Goal: Task Accomplishment & Management: Use online tool/utility

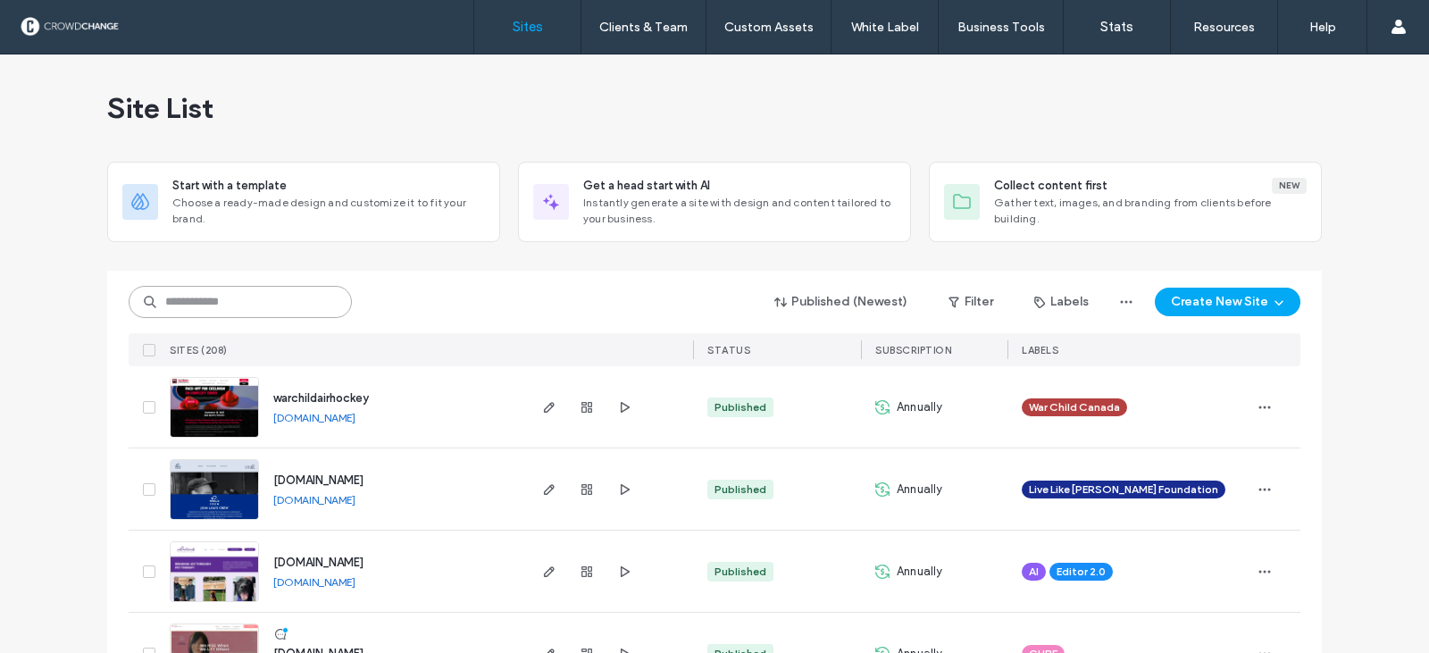
click at [171, 305] on input at bounding box center [240, 302] width 223 height 32
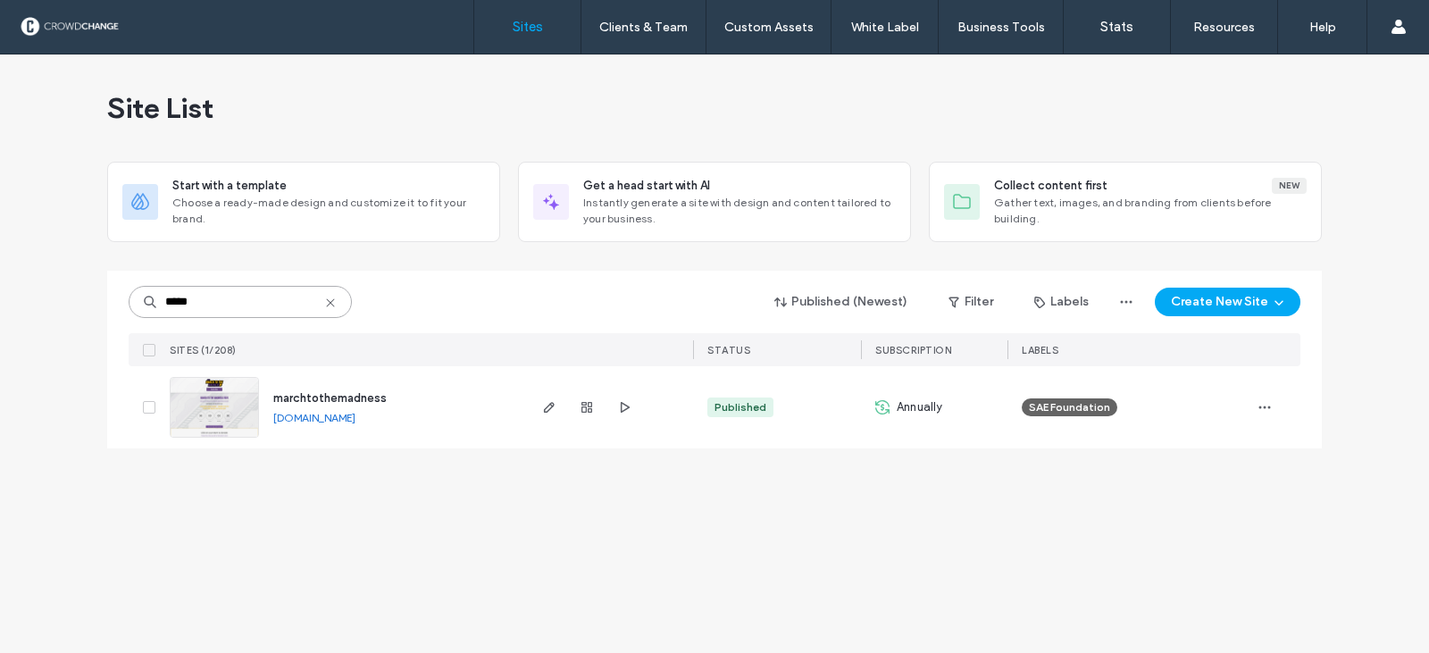
type input "*****"
click at [223, 411] on img at bounding box center [215, 438] width 88 height 121
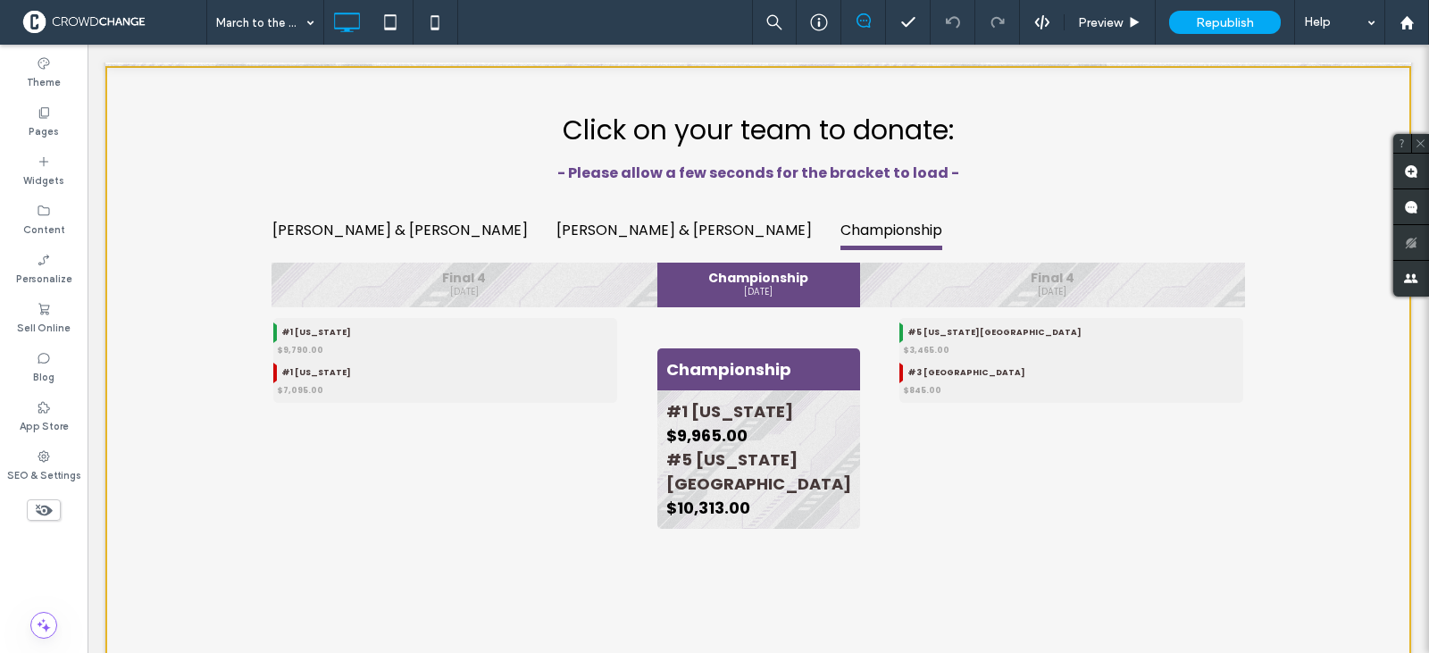
scroll to position [714, 0]
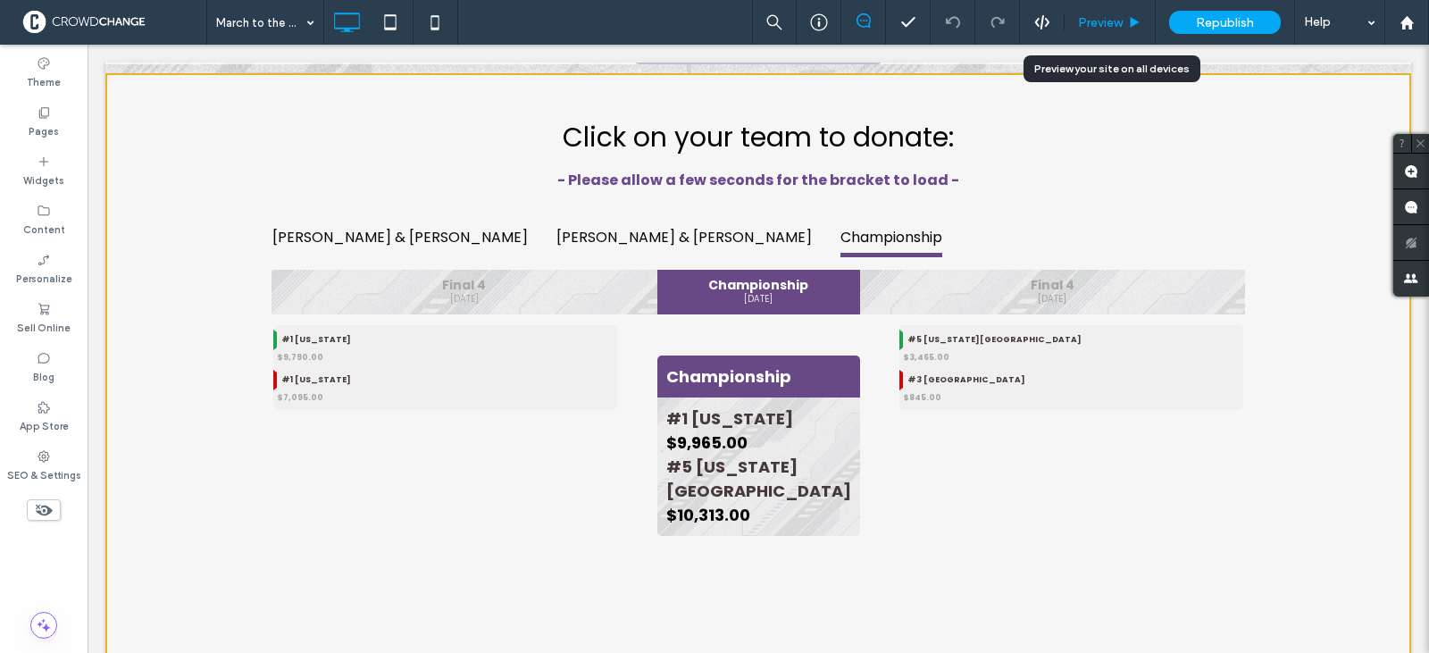
click at [1092, 24] on span "Preview" at bounding box center [1100, 22] width 45 height 15
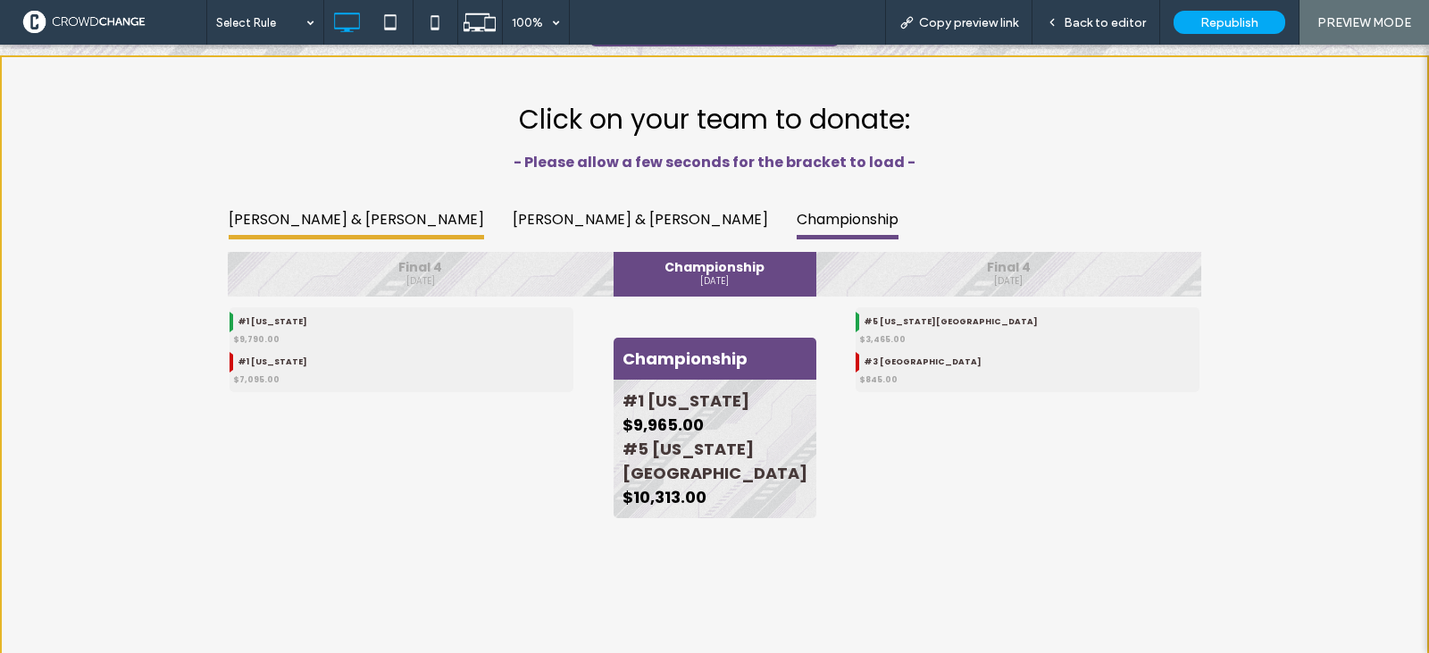
click at [246, 223] on button "[PERSON_NAME] & [PERSON_NAME]" at bounding box center [356, 222] width 284 height 52
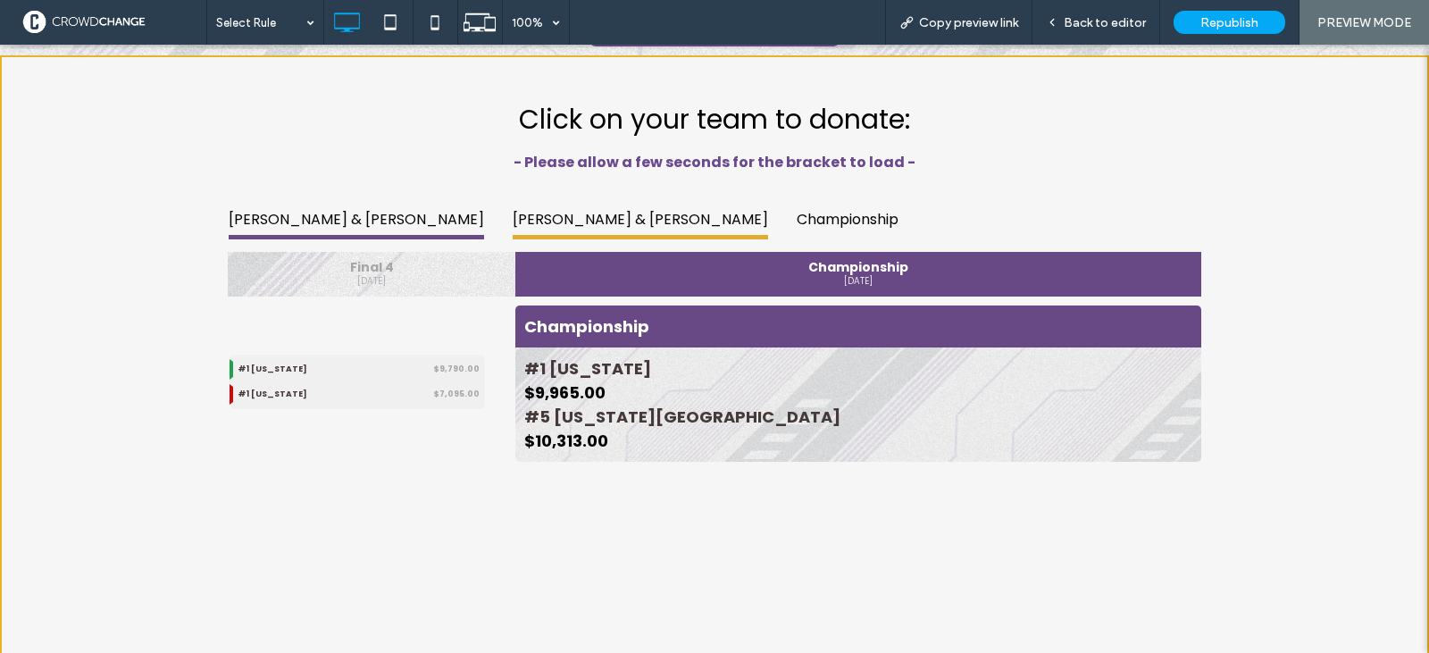
click at [498, 221] on button "[PERSON_NAME] & [PERSON_NAME]" at bounding box center [640, 222] width 284 height 52
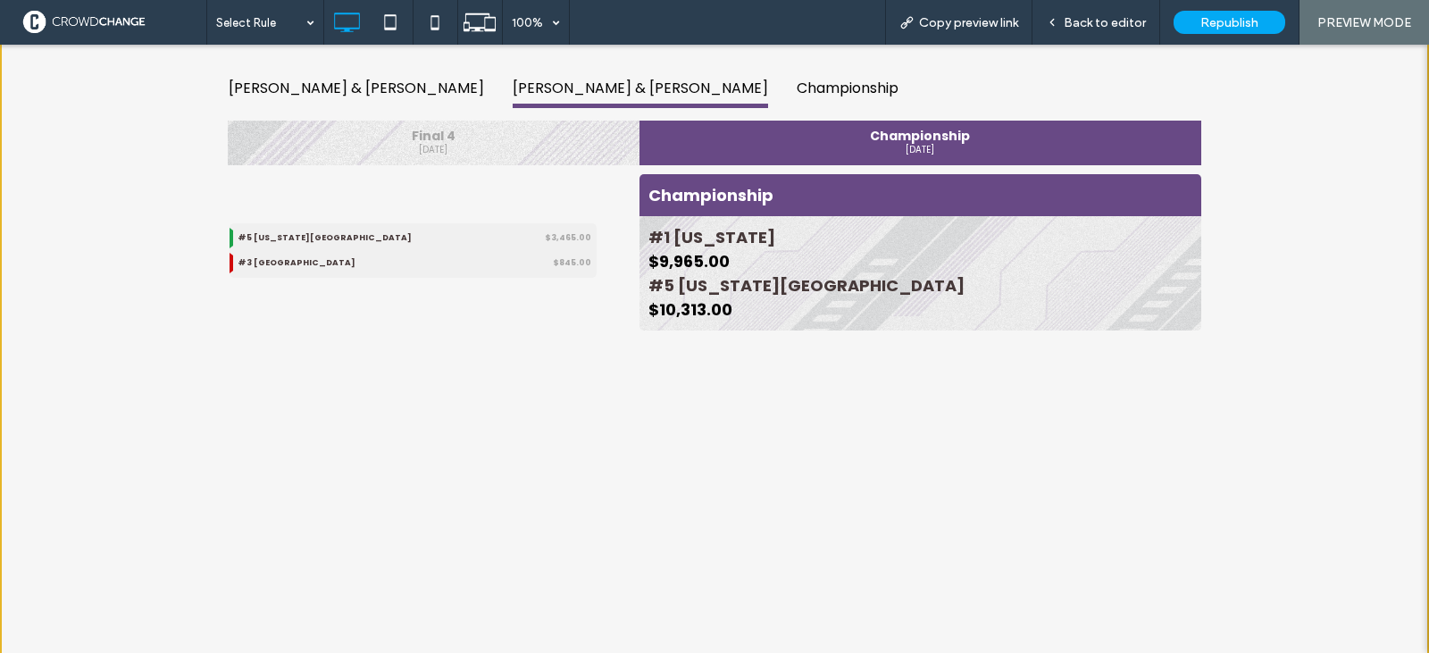
scroll to position [804, 0]
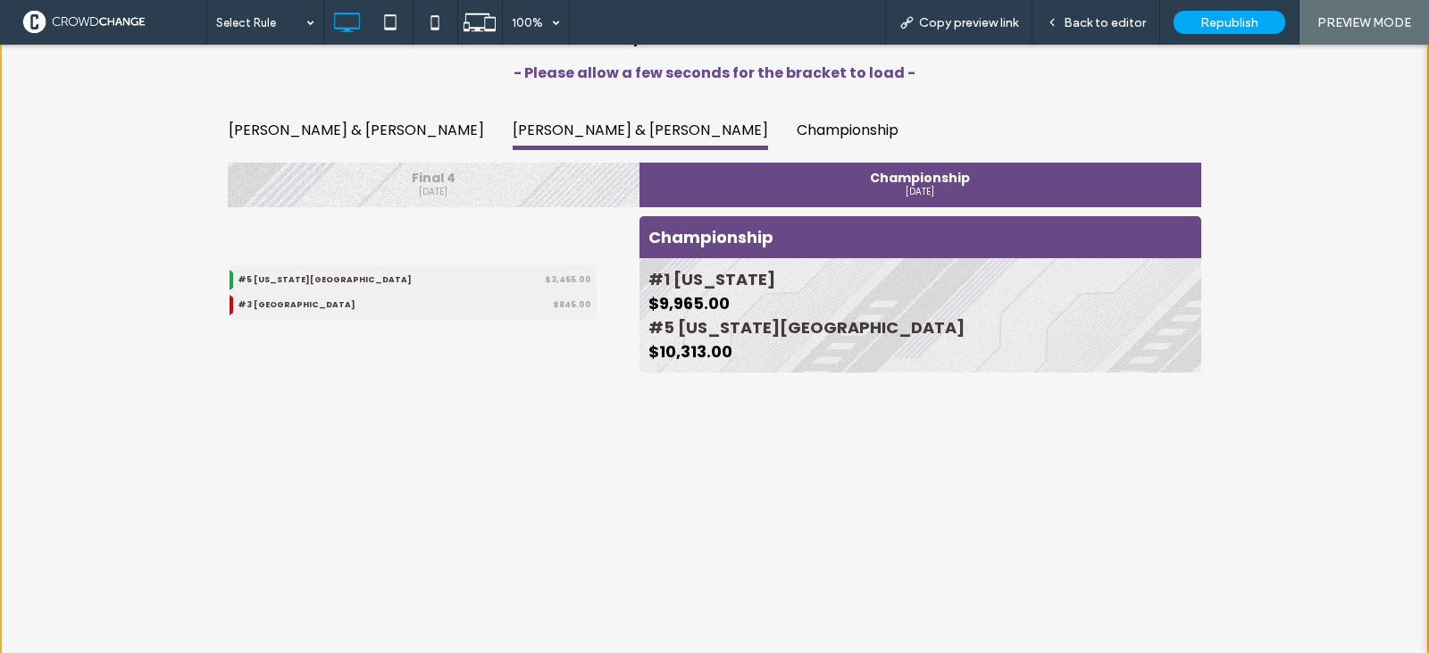
click at [402, 184] on div "Final 4" at bounding box center [434, 177] width 394 height 13
click at [268, 139] on button "[PERSON_NAME] & [PERSON_NAME]" at bounding box center [356, 132] width 284 height 52
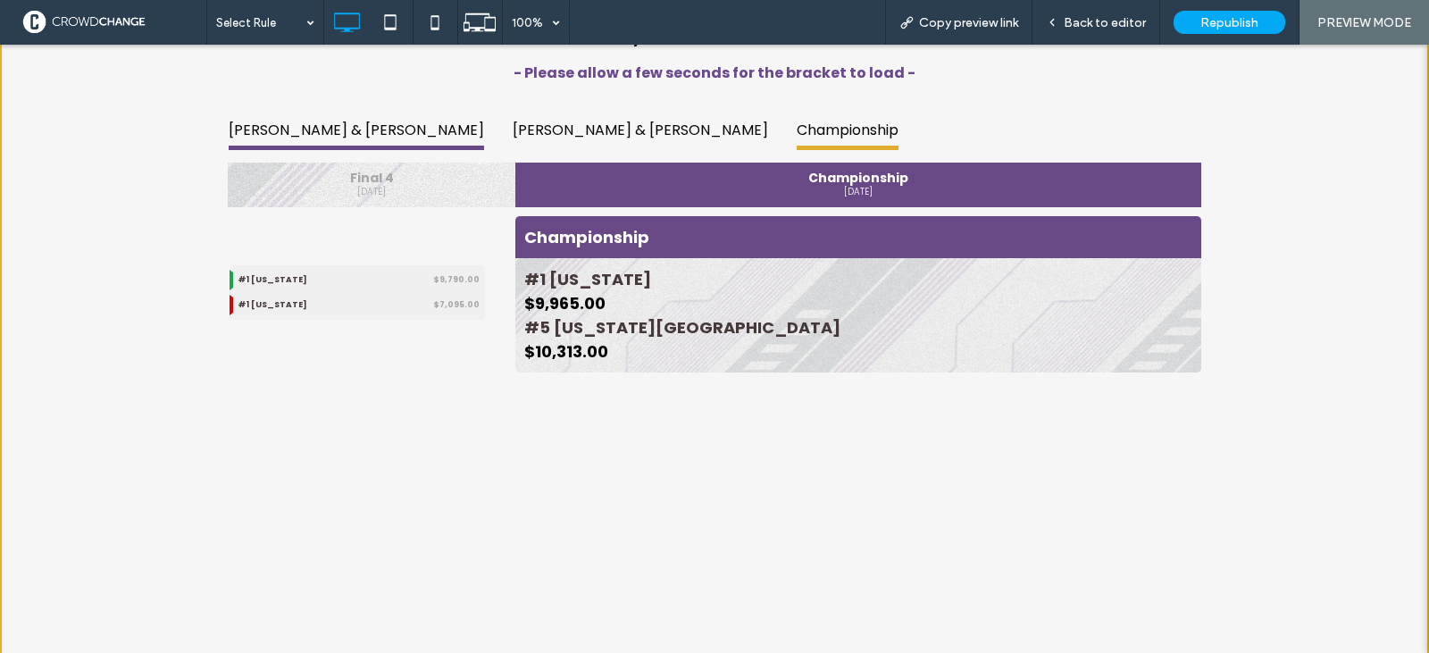
click at [782, 137] on button "Championship" at bounding box center [847, 132] width 130 height 52
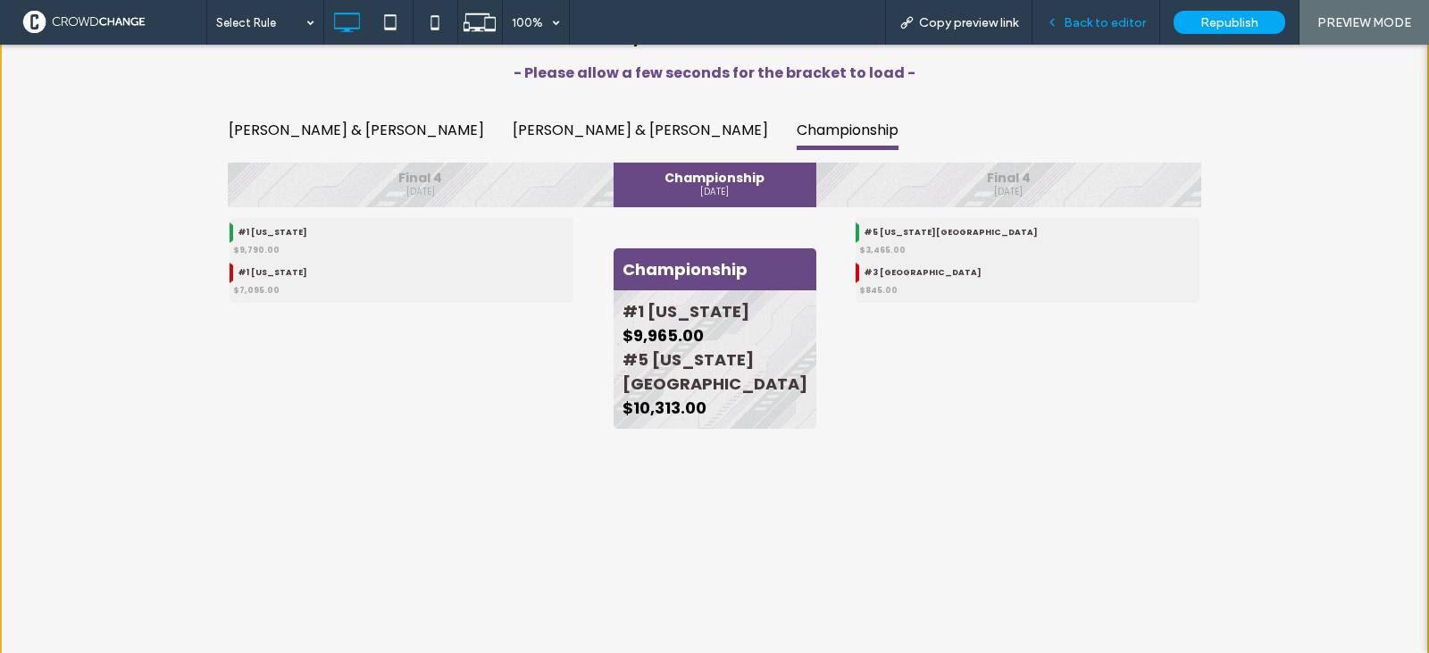
click at [1092, 24] on span "Back to editor" at bounding box center [1105, 22] width 82 height 15
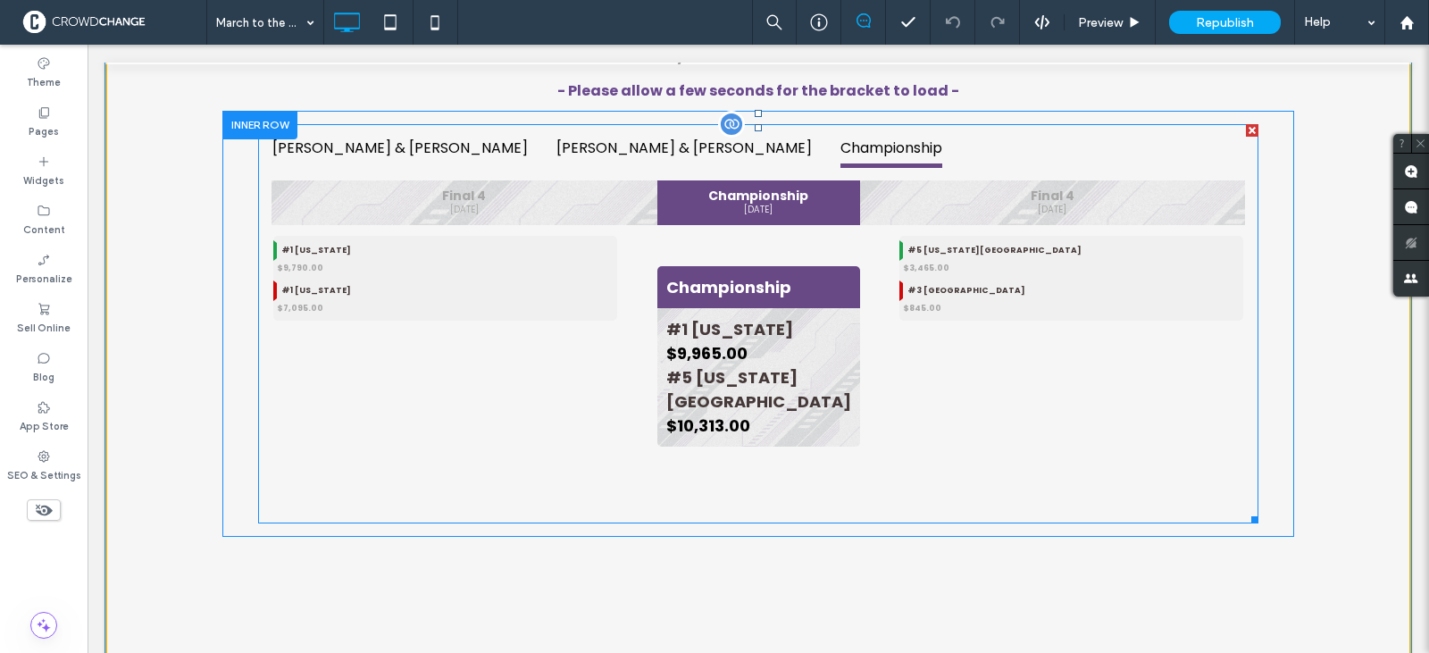
click at [329, 385] on span at bounding box center [758, 323] width 1000 height 399
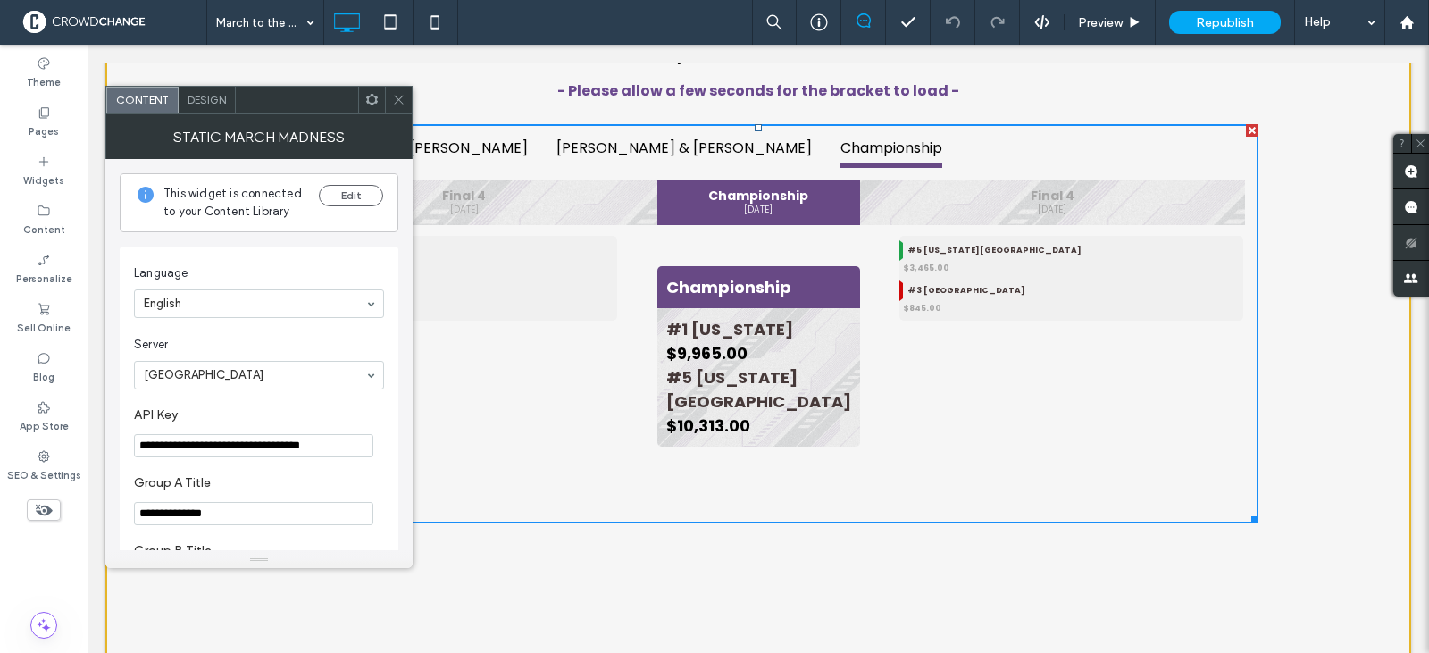
click at [374, 103] on use at bounding box center [372, 100] width 12 height 12
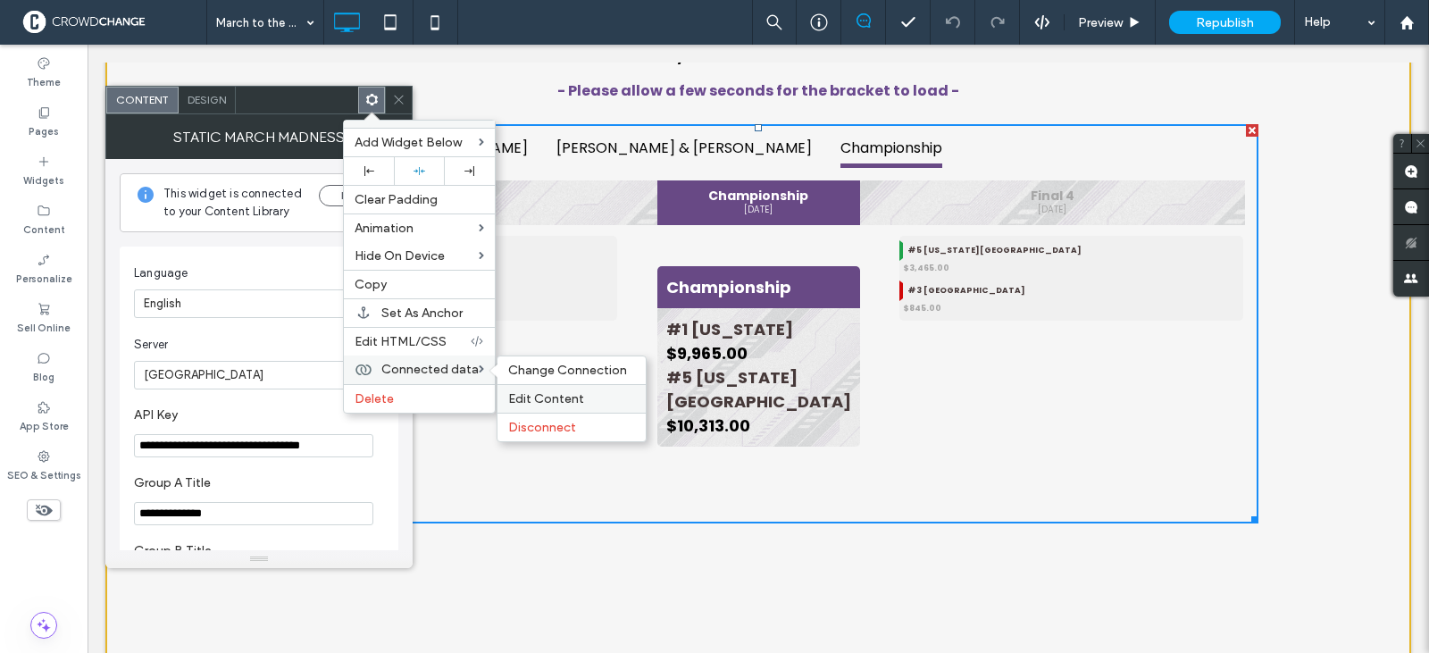
click at [542, 397] on span "Edit Content" at bounding box center [546, 398] width 76 height 15
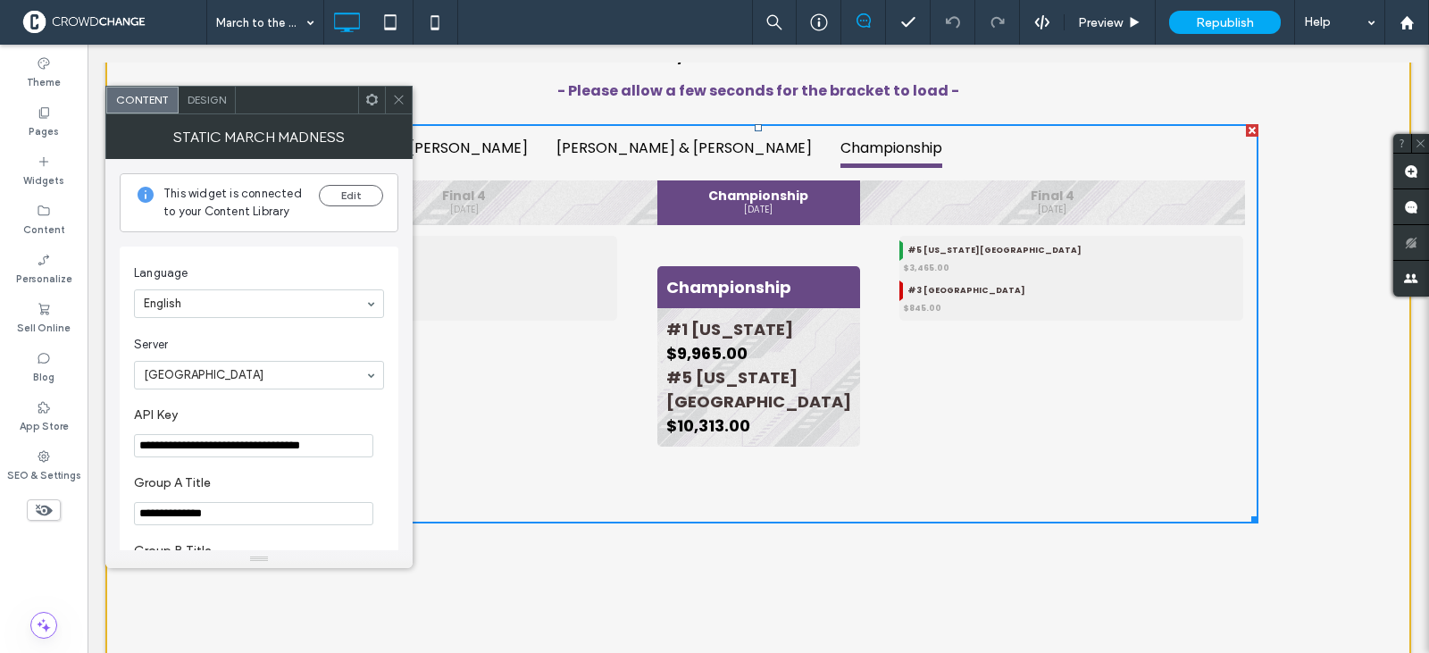
click at [372, 99] on icon at bounding box center [371, 99] width 13 height 13
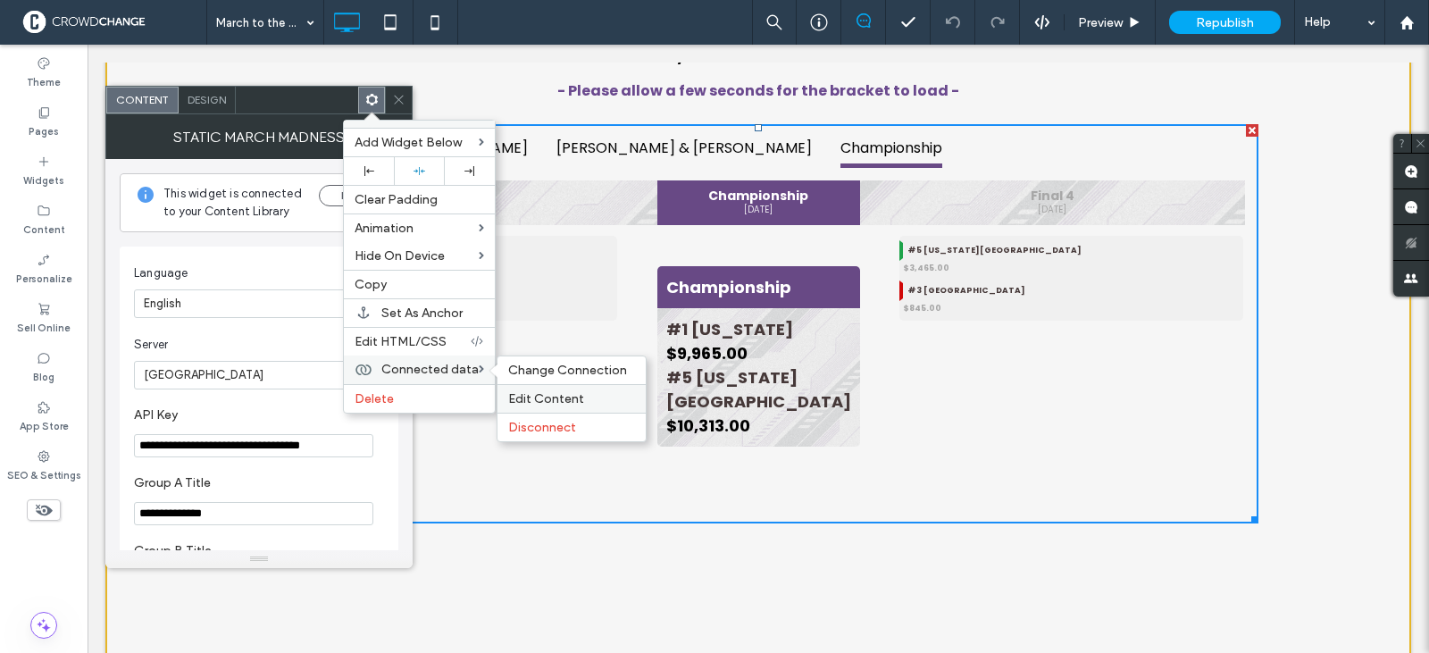
click at [537, 401] on span "Edit Content" at bounding box center [546, 398] width 76 height 15
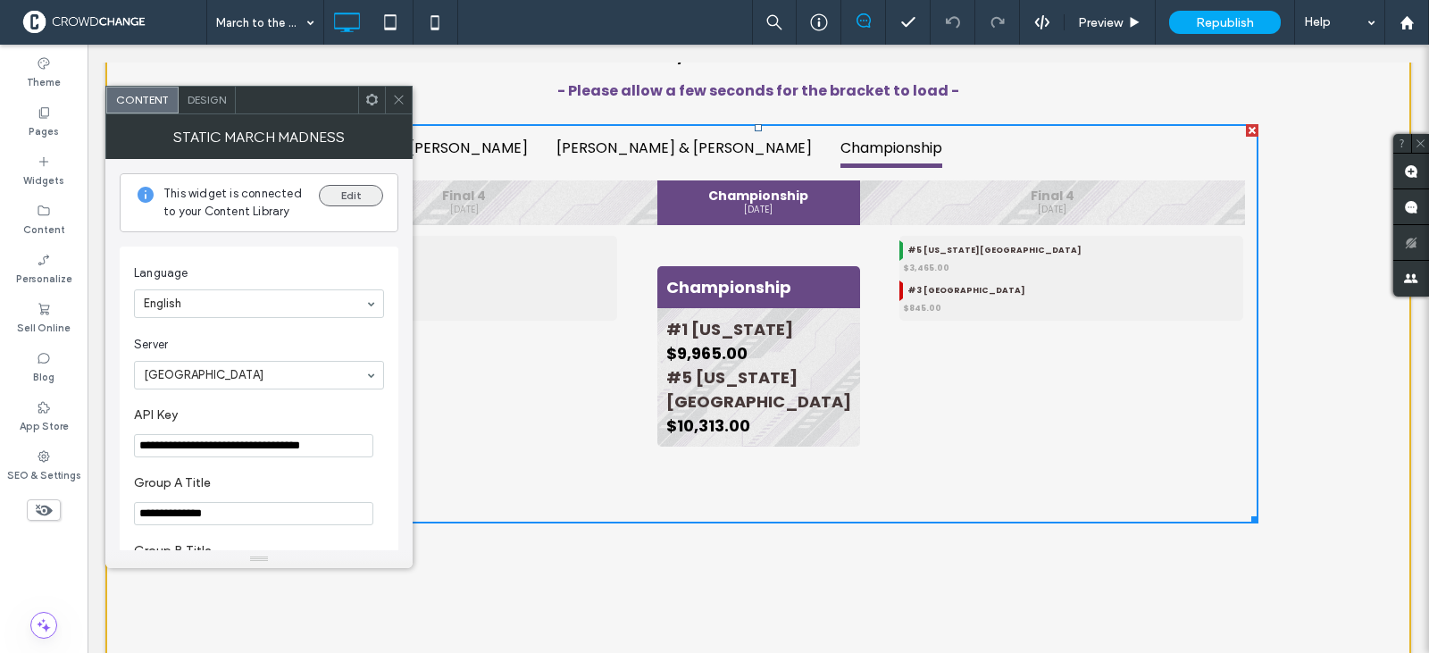
click at [355, 191] on button "Edit" at bounding box center [351, 195] width 64 height 21
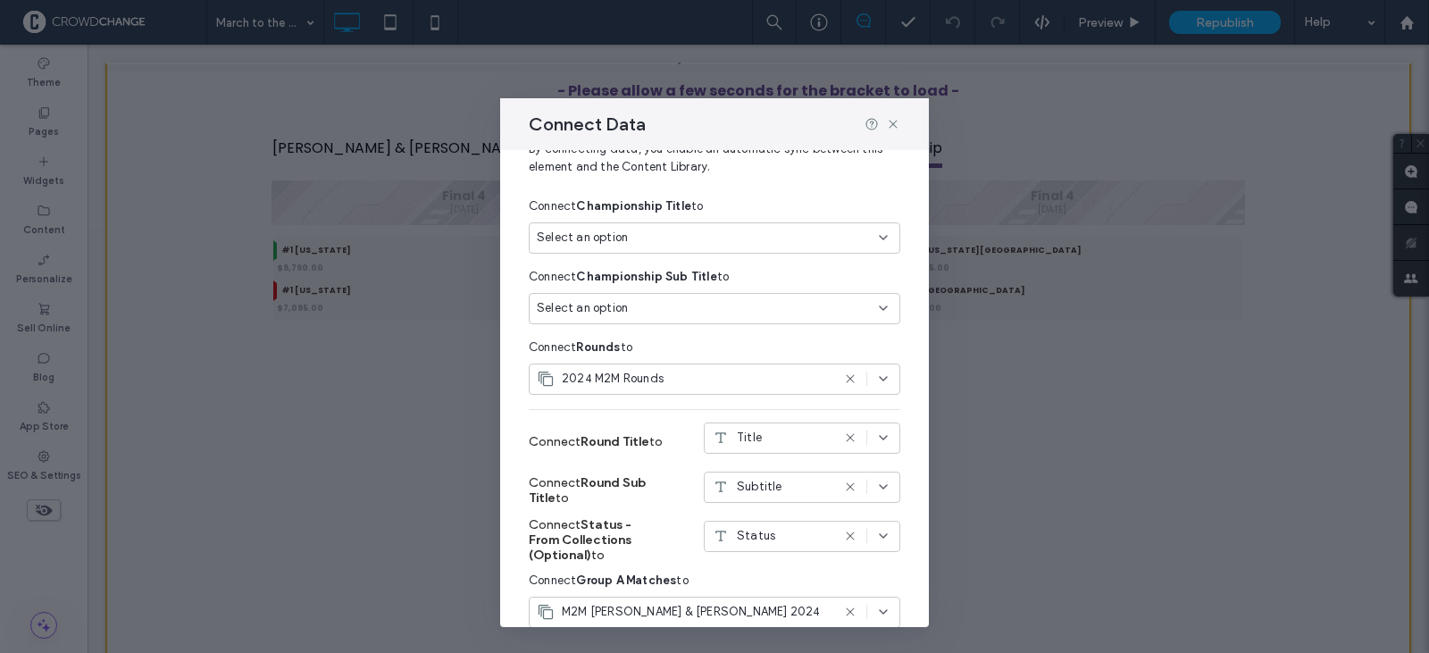
scroll to position [179, 0]
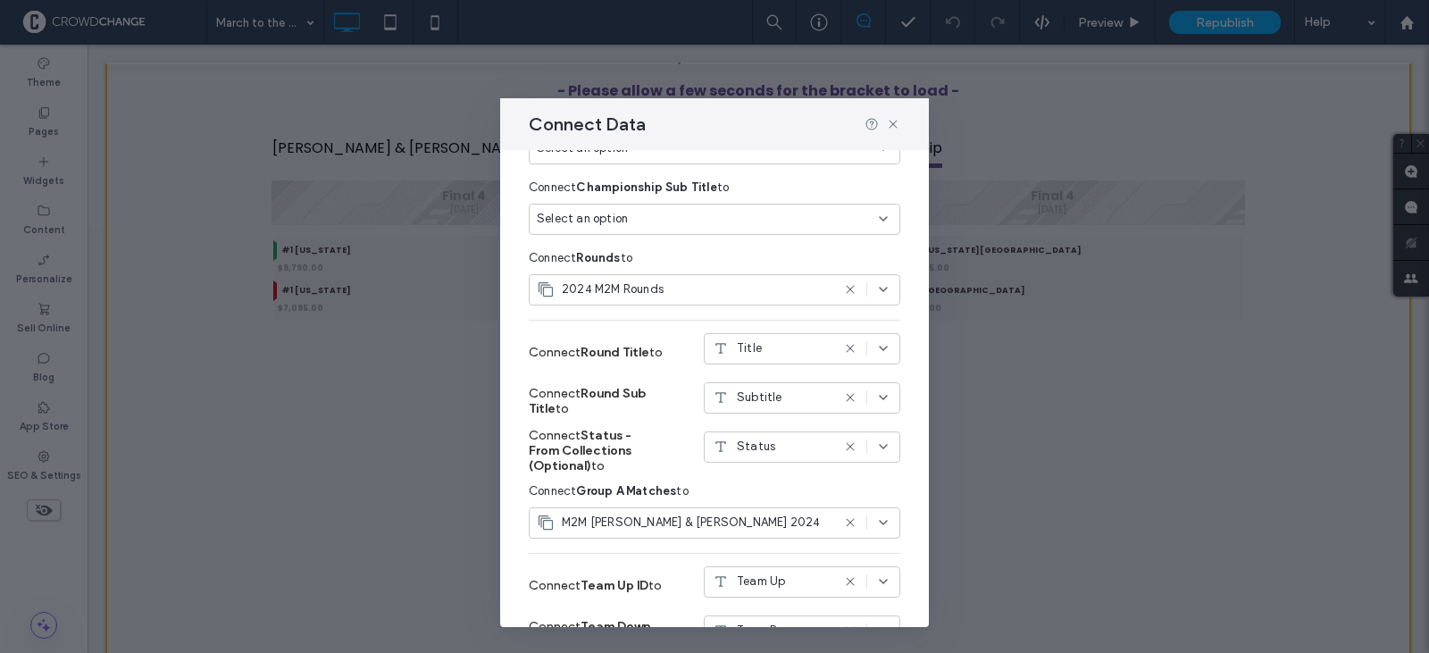
click at [876, 525] on icon at bounding box center [883, 522] width 14 height 14
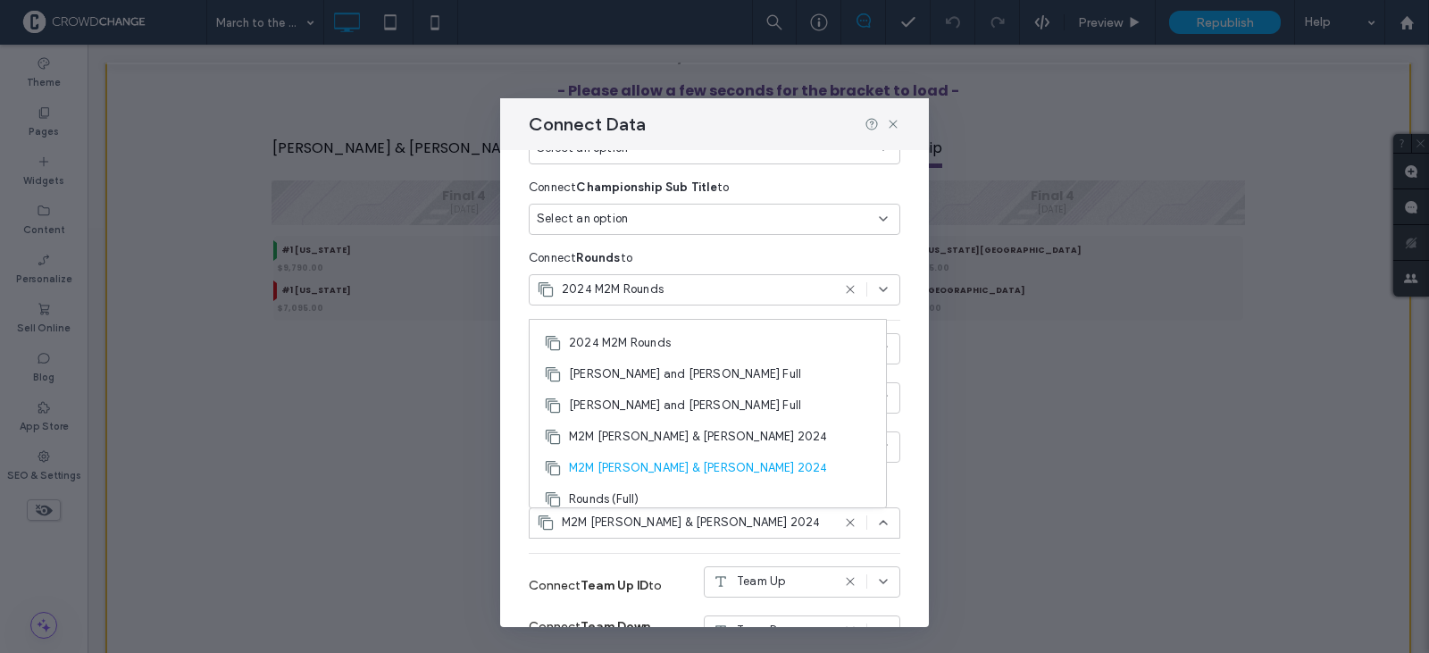
scroll to position [25, 0]
click at [886, 126] on icon at bounding box center [893, 124] width 14 height 14
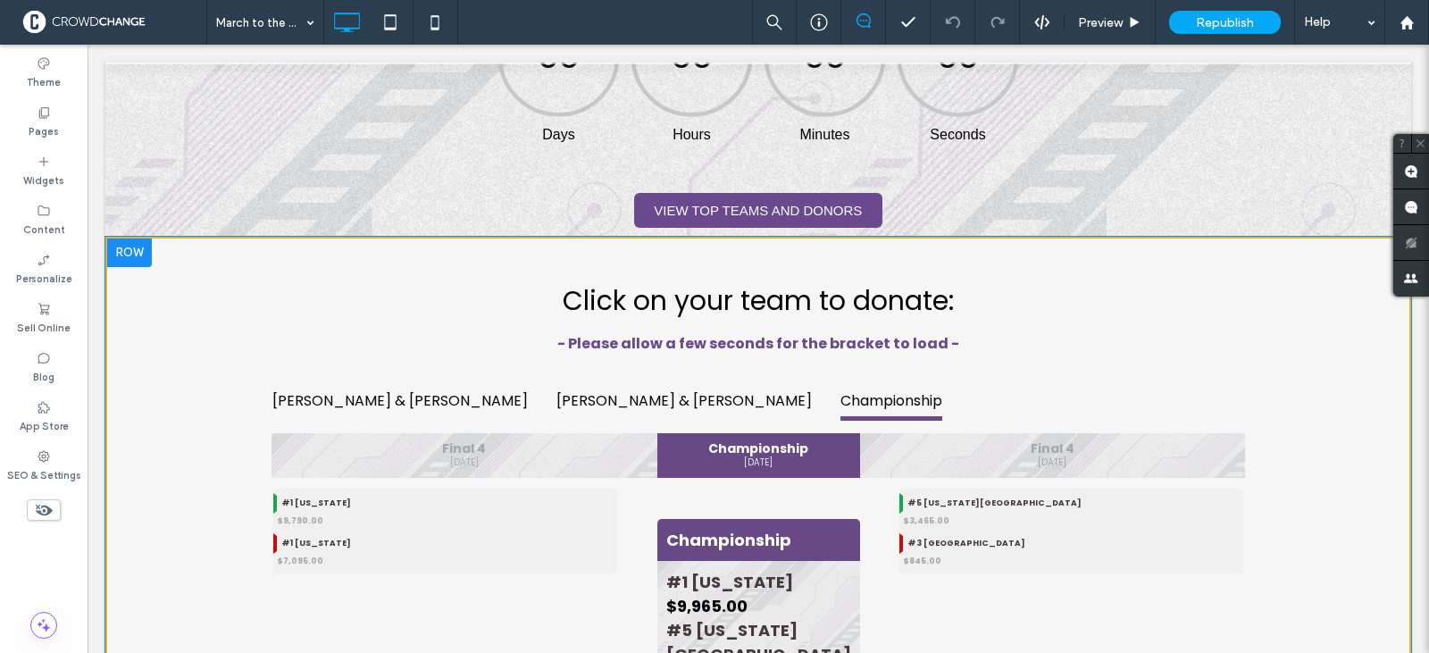
scroll to position [536, 0]
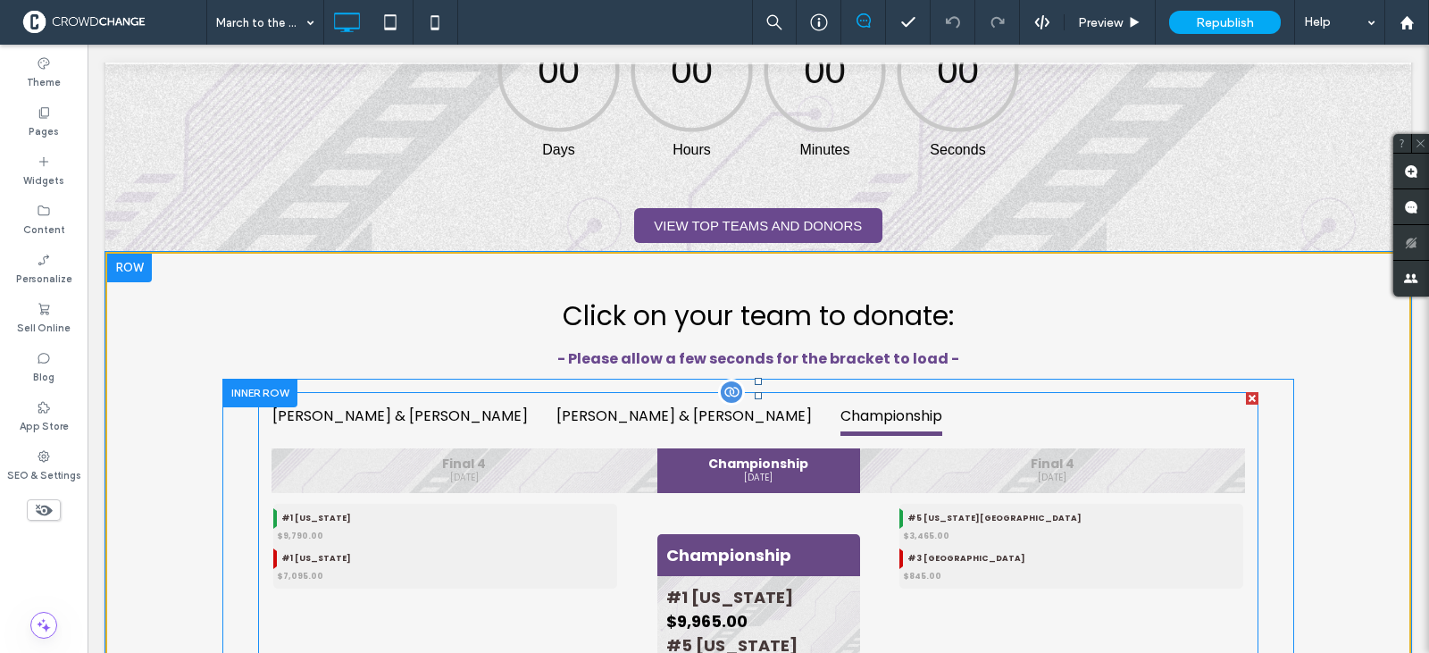
click at [787, 415] on span at bounding box center [758, 591] width 1000 height 399
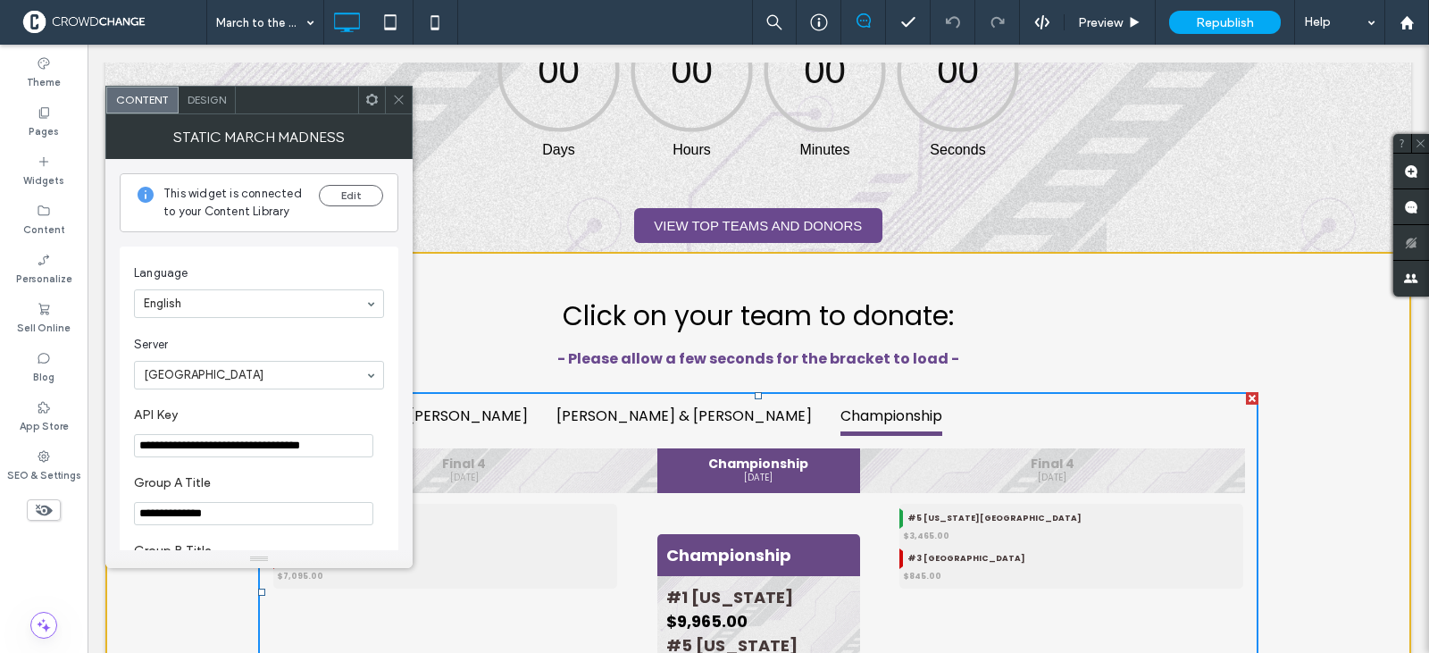
click at [372, 99] on icon at bounding box center [371, 99] width 13 height 13
click at [272, 205] on span "This widget is connected to your Content Library" at bounding box center [233, 203] width 141 height 36
click at [350, 196] on button "Edit" at bounding box center [351, 195] width 64 height 21
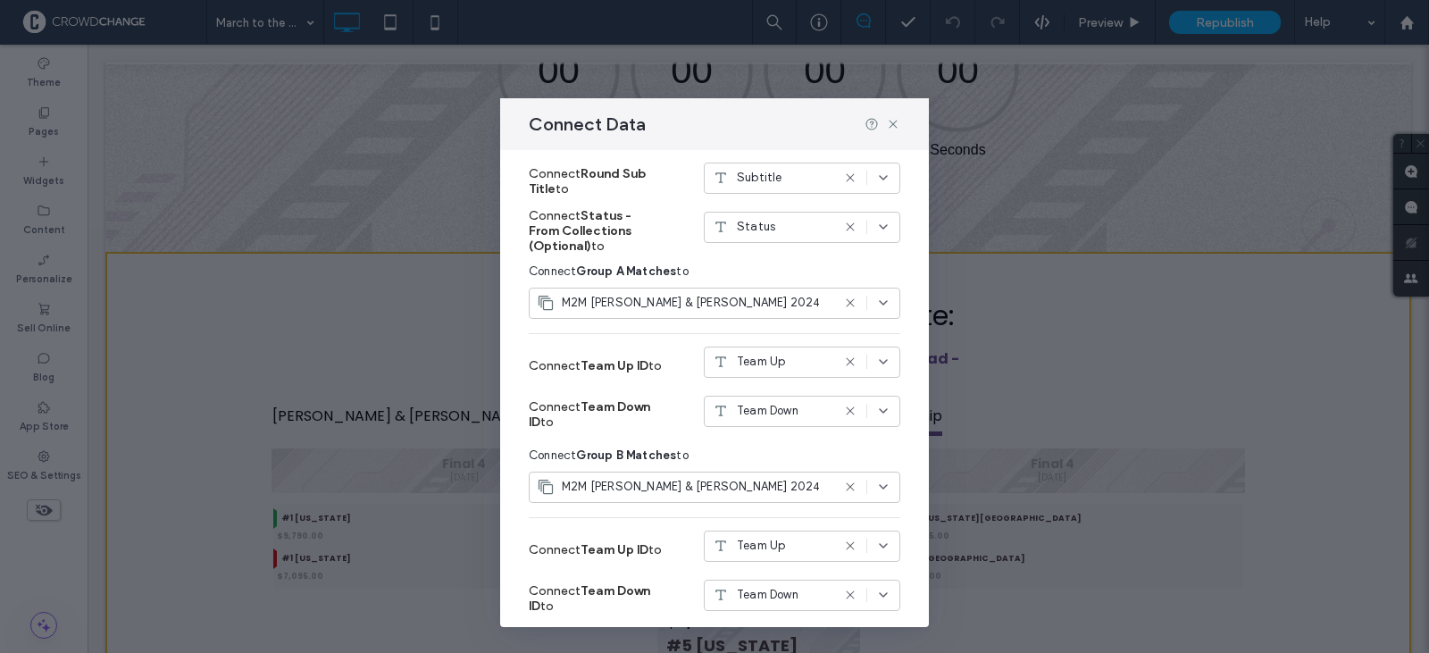
scroll to position [378, 0]
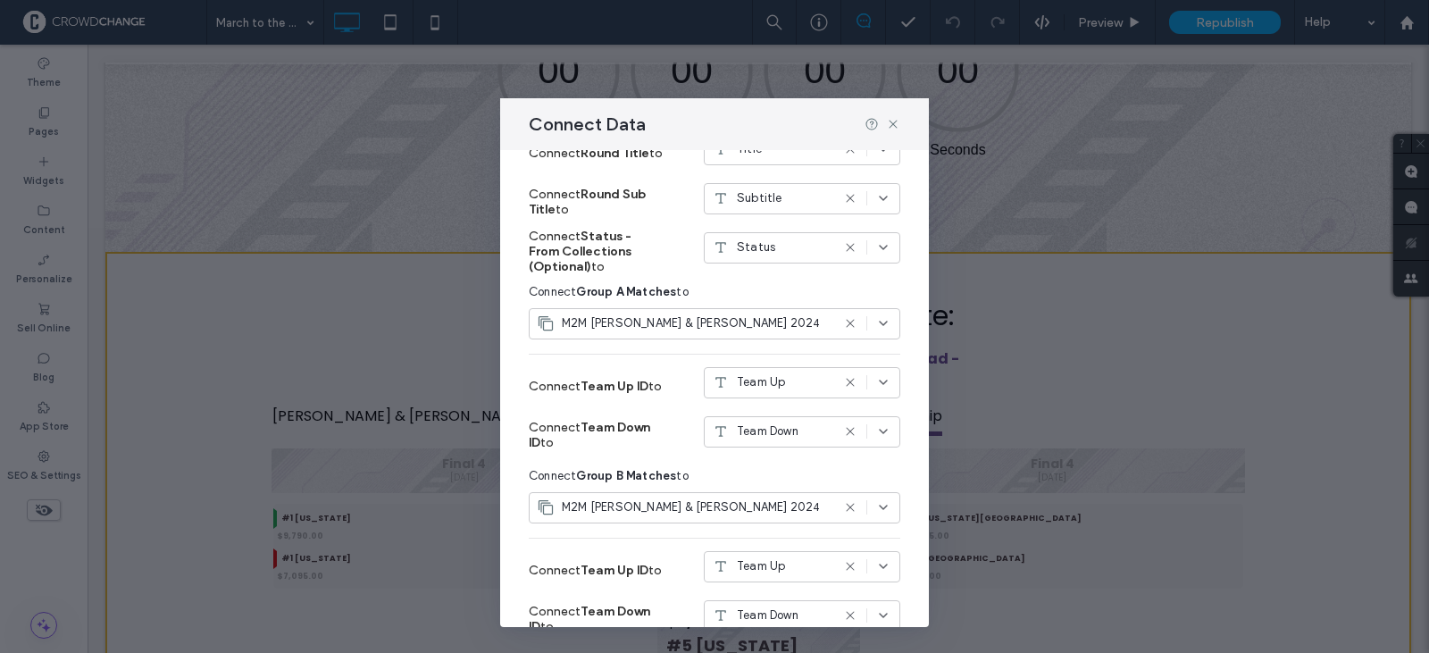
click at [871, 373] on div "Team Up" at bounding box center [802, 382] width 196 height 31
click at [907, 458] on div "Connect Filter & sort Edit Content By connecting data, you enable an automatic …" at bounding box center [714, 389] width 429 height 478
click at [876, 320] on icon at bounding box center [883, 323] width 14 height 14
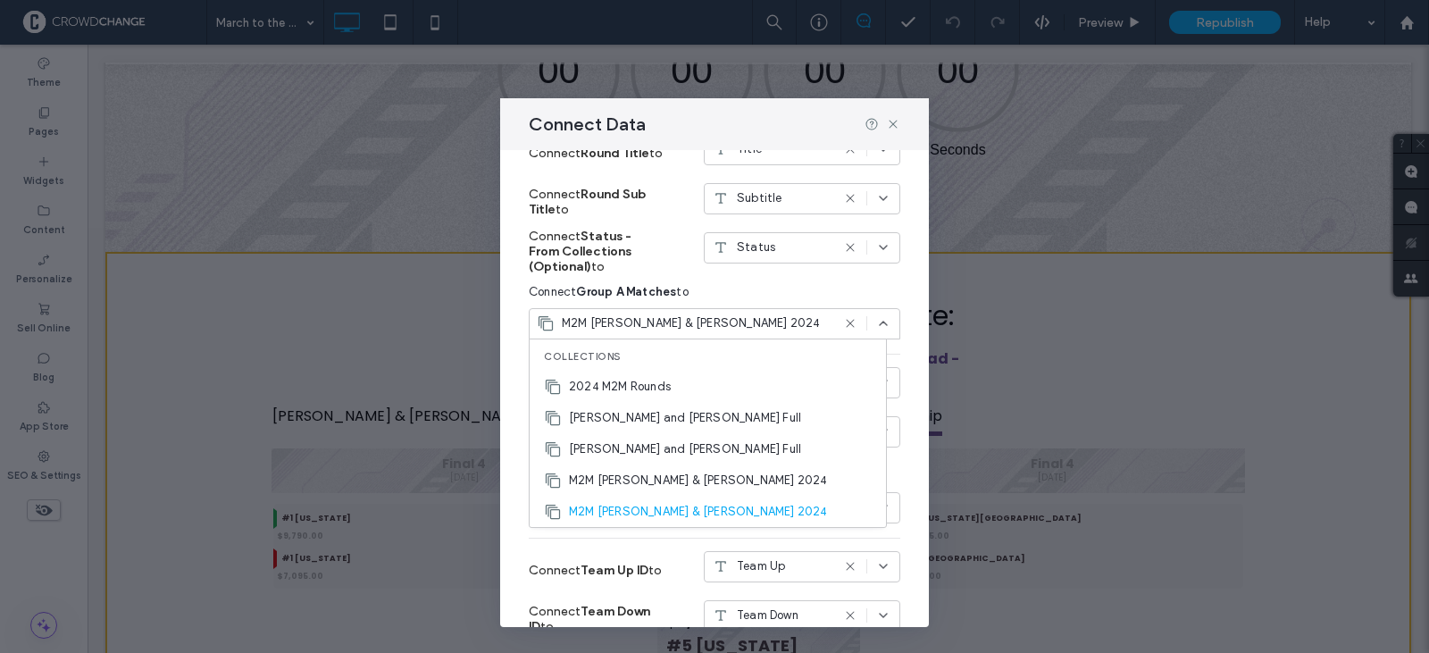
click at [907, 305] on div "Connect Filter & sort Edit Content By connecting data, you enable an automatic …" at bounding box center [714, 389] width 429 height 478
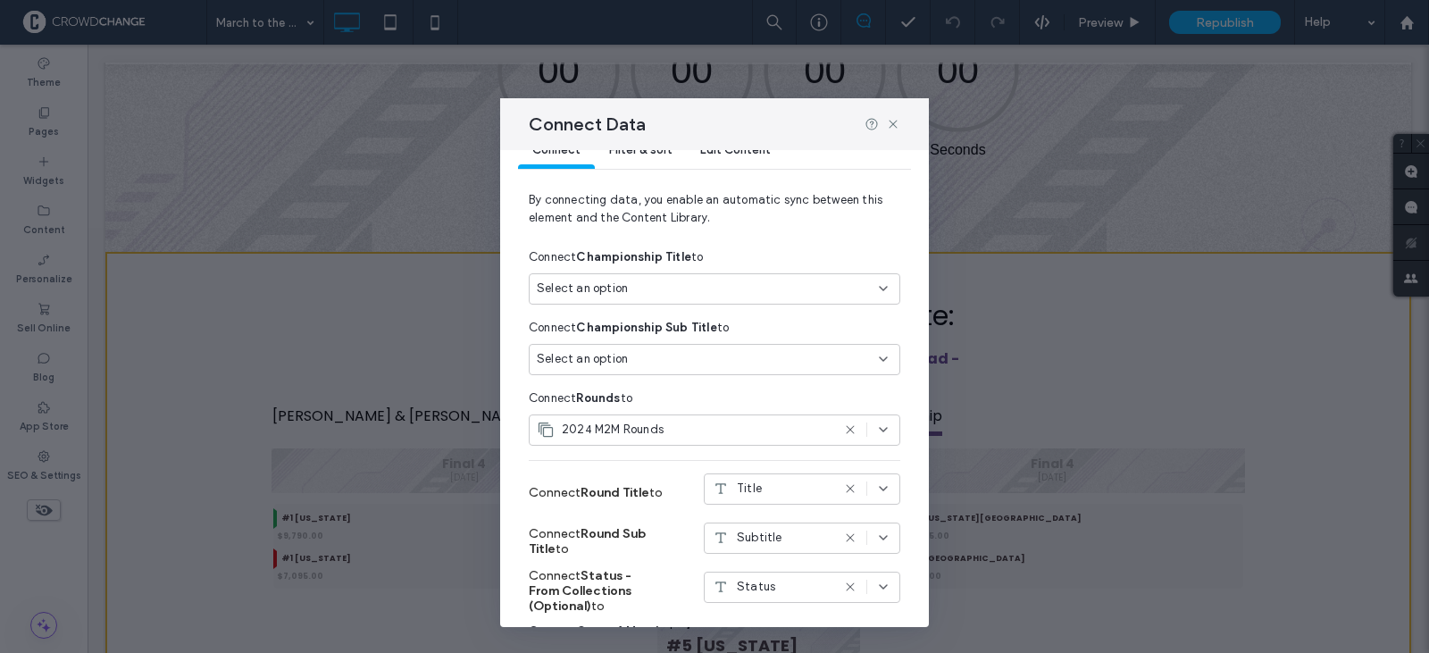
scroll to position [21, 0]
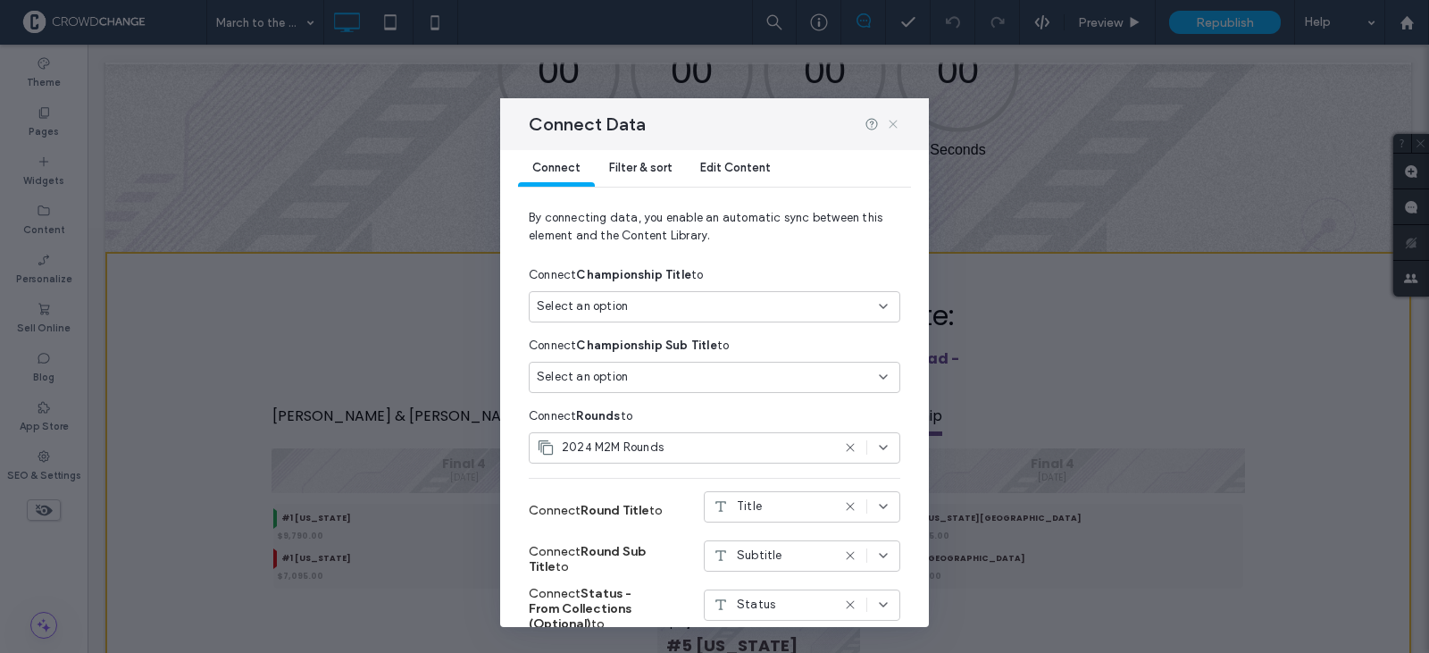
drag, startPoint x: 898, startPoint y: 125, endPoint x: 807, endPoint y: 76, distance: 103.5
click at [898, 125] on icon at bounding box center [893, 124] width 14 height 14
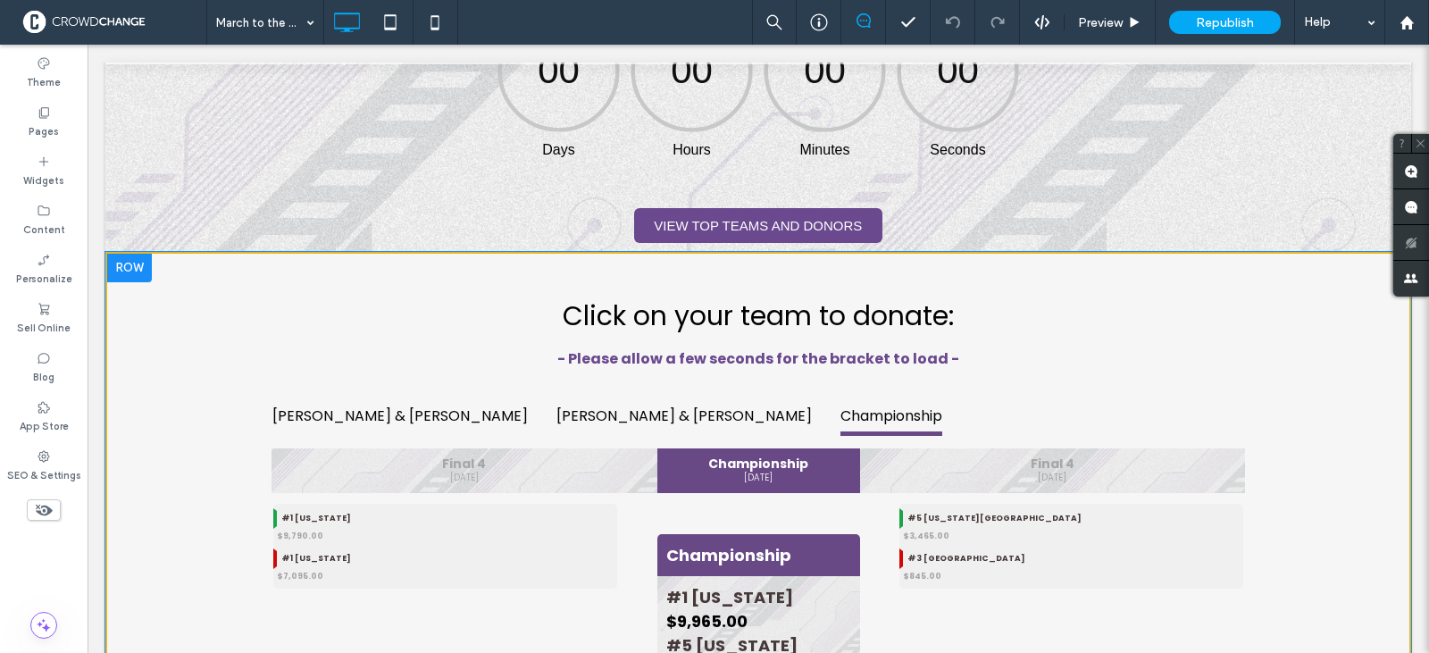
click at [147, 393] on div "Click on your team to donate: - Please allow a few seconds for the bracket to l…" at bounding box center [758, 617] width 1306 height 731
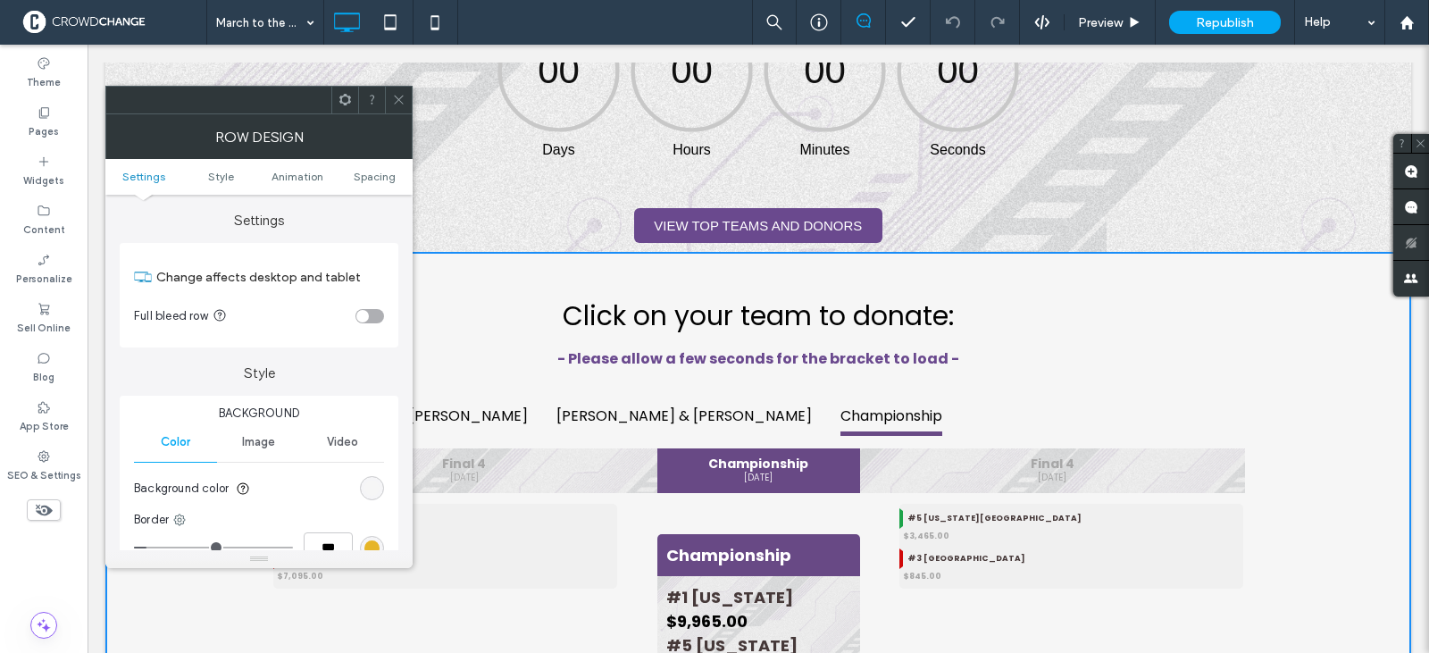
click at [484, 334] on h2 "Click on your team to donate: - Please allow a few seconds for the bracket to l…" at bounding box center [758, 333] width 1072 height 74
click at [842, 417] on div "[PERSON_NAME] & [PERSON_NAME] [PERSON_NAME] & [PERSON_NAME] Championship" at bounding box center [758, 418] width 1000 height 52
click at [401, 94] on icon at bounding box center [398, 99] width 13 height 13
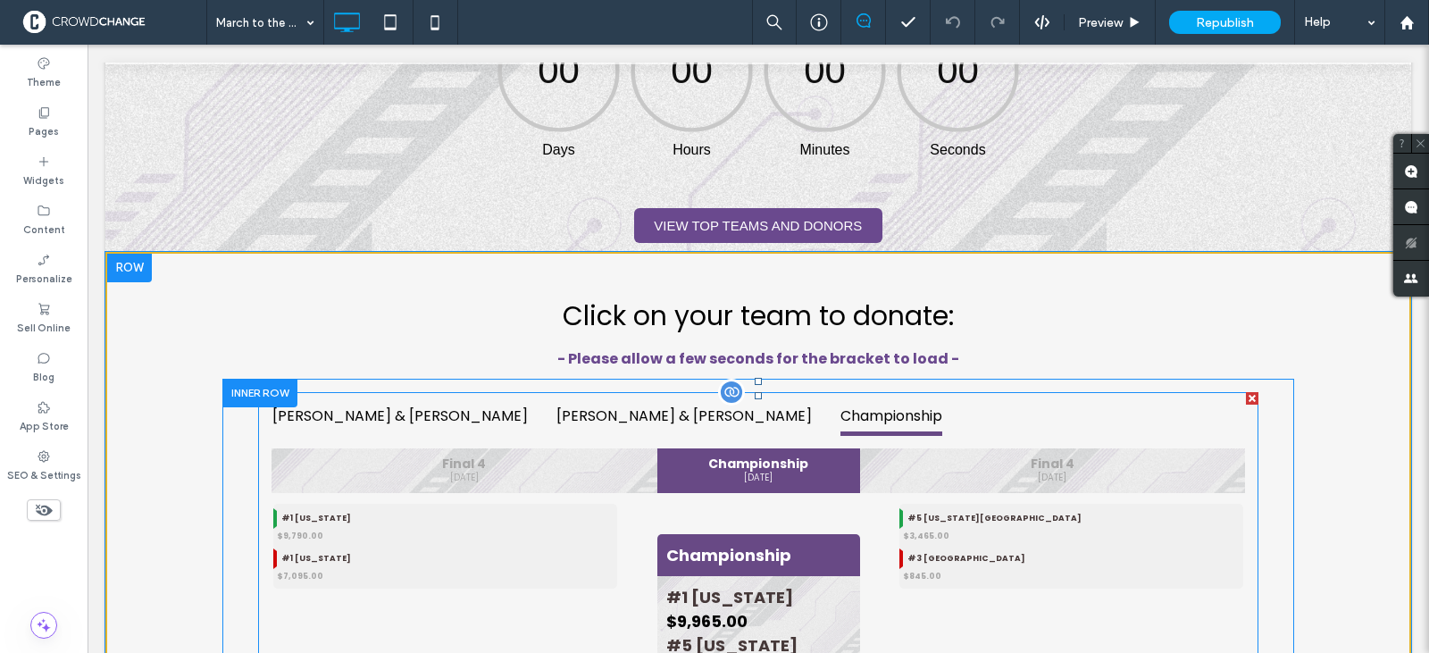
click at [753, 424] on span at bounding box center [758, 591] width 1000 height 399
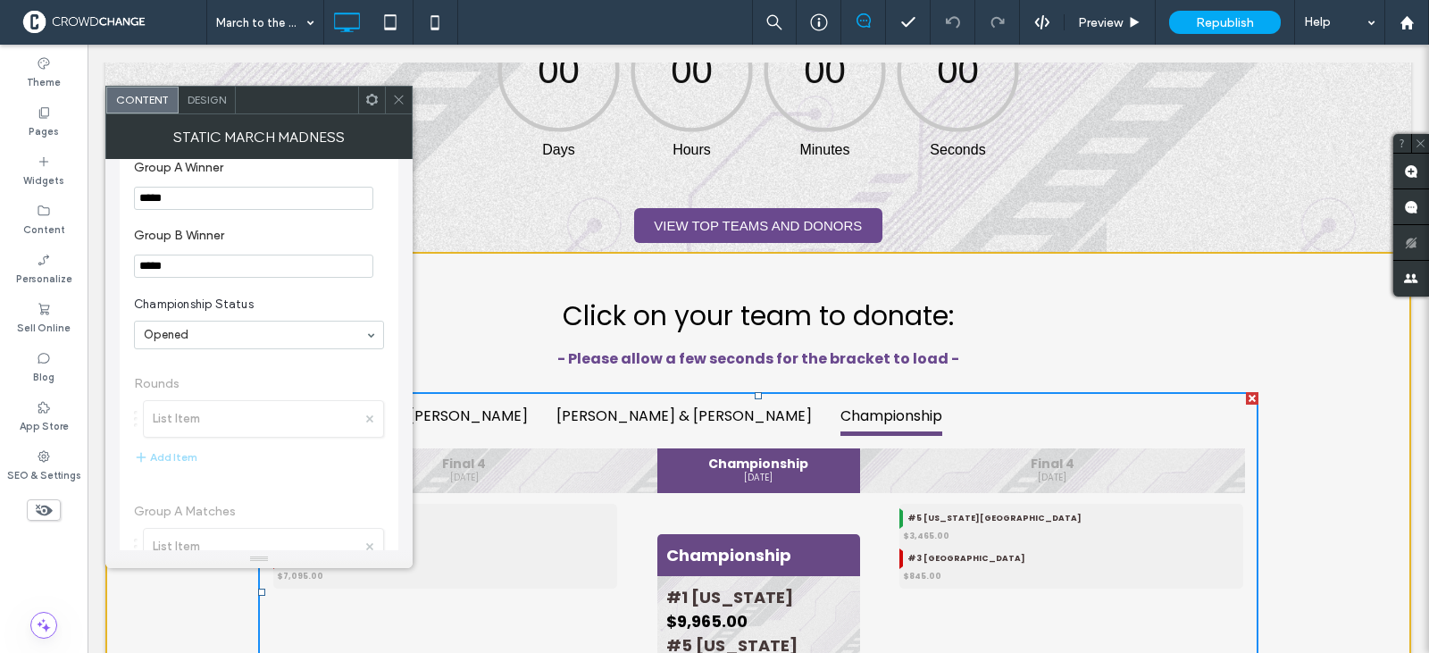
scroll to position [614, 0]
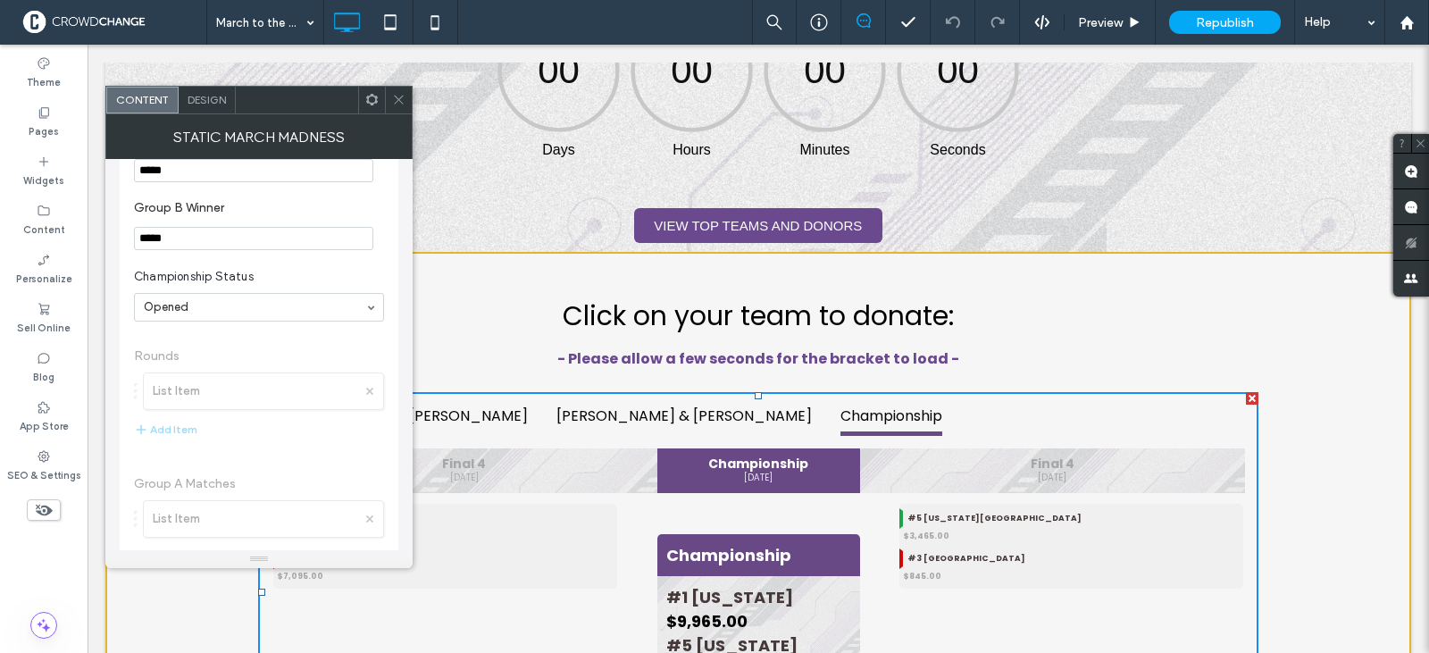
click at [395, 101] on icon at bounding box center [398, 99] width 13 height 13
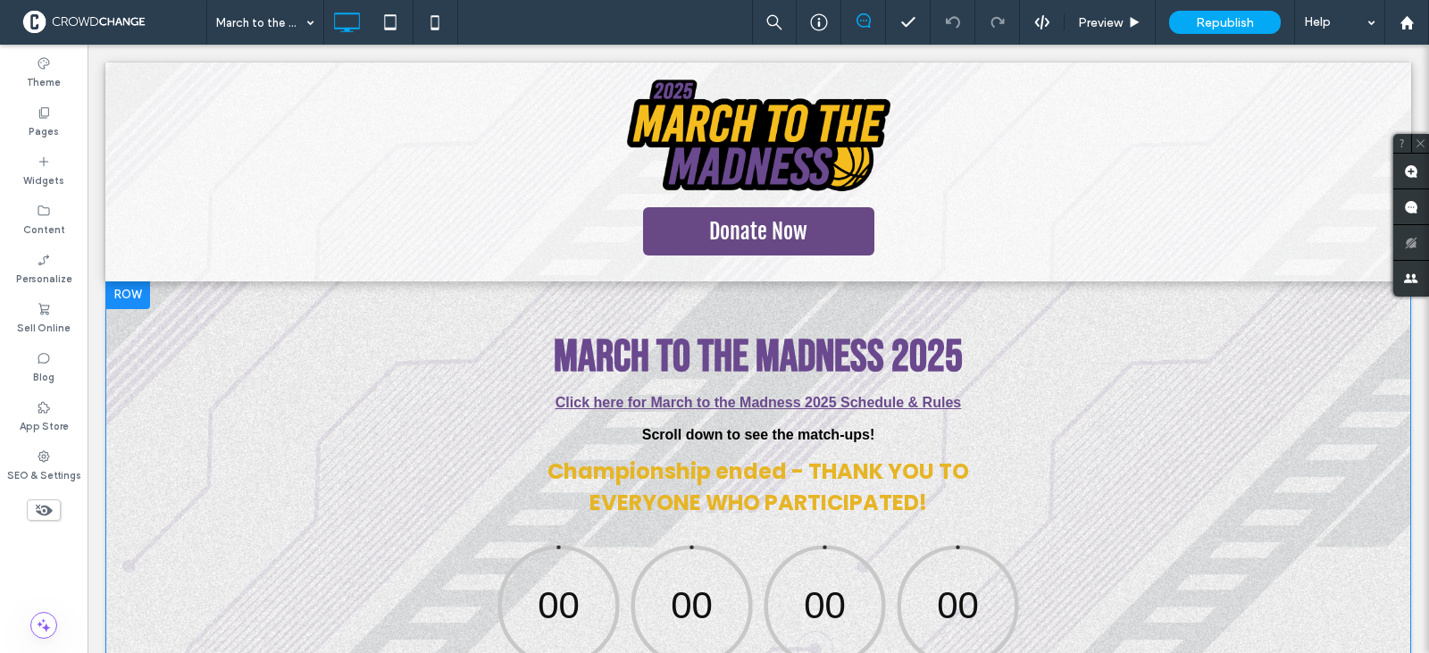
scroll to position [0, 0]
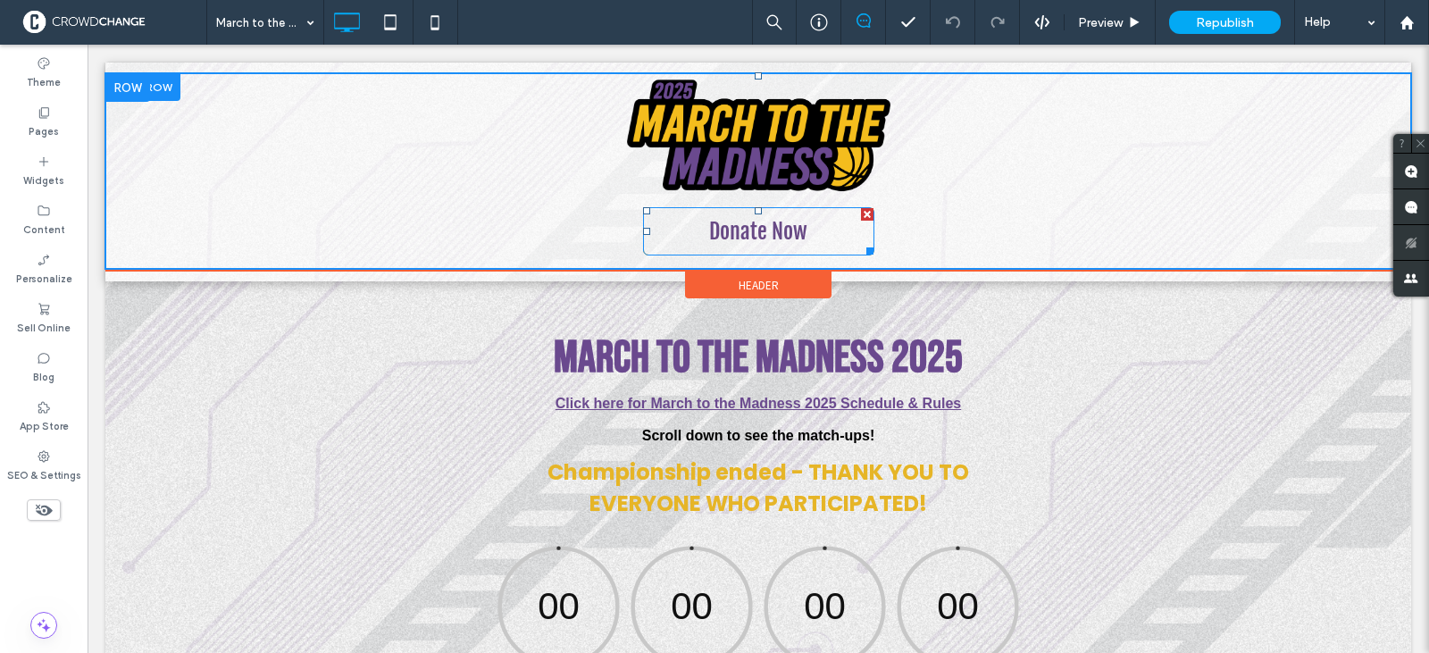
click at [745, 230] on span "Donate Now" at bounding box center [758, 231] width 111 height 45
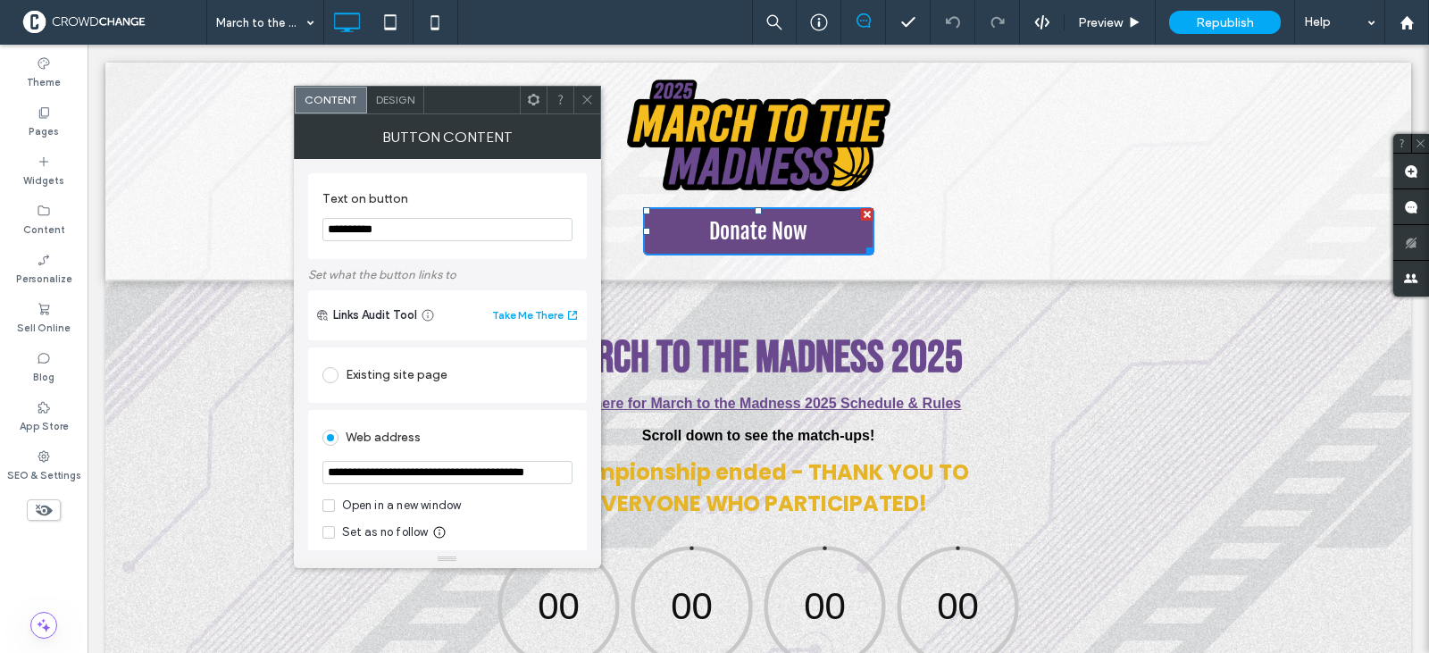
click at [581, 98] on icon at bounding box center [587, 99] width 13 height 13
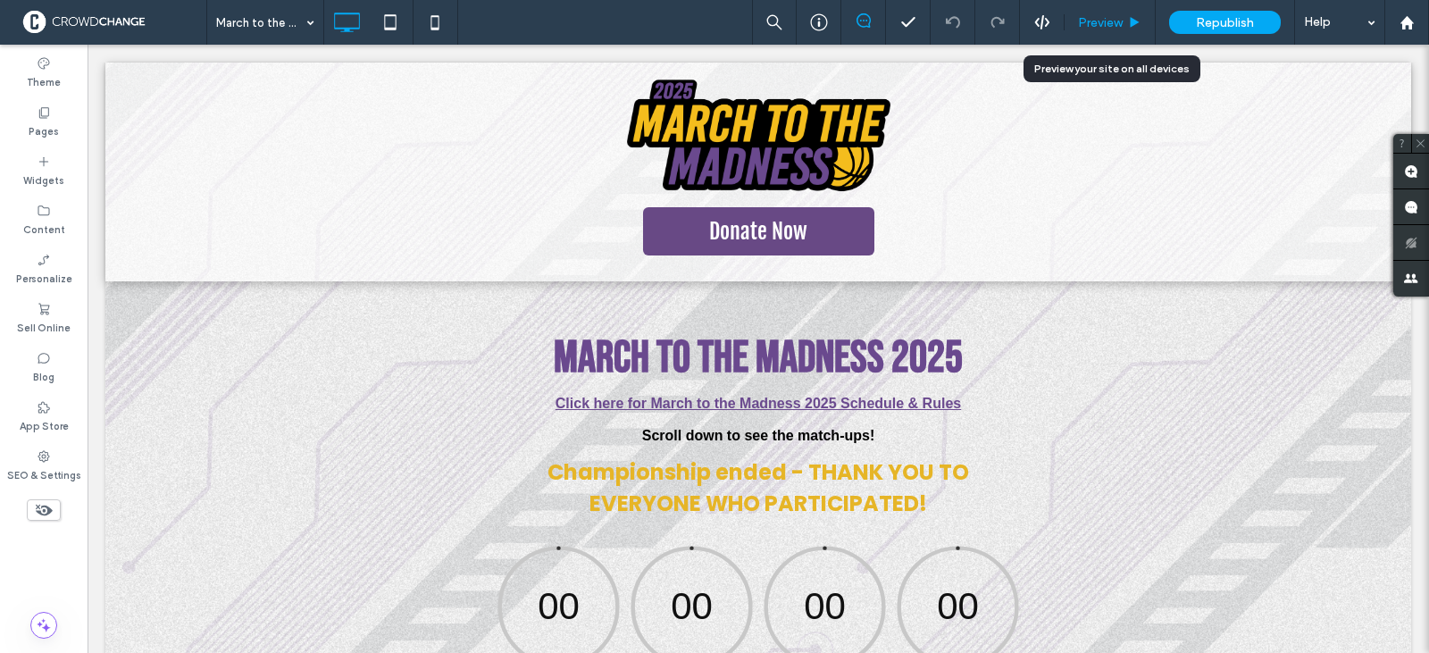
click at [1098, 21] on span "Preview" at bounding box center [1100, 22] width 45 height 15
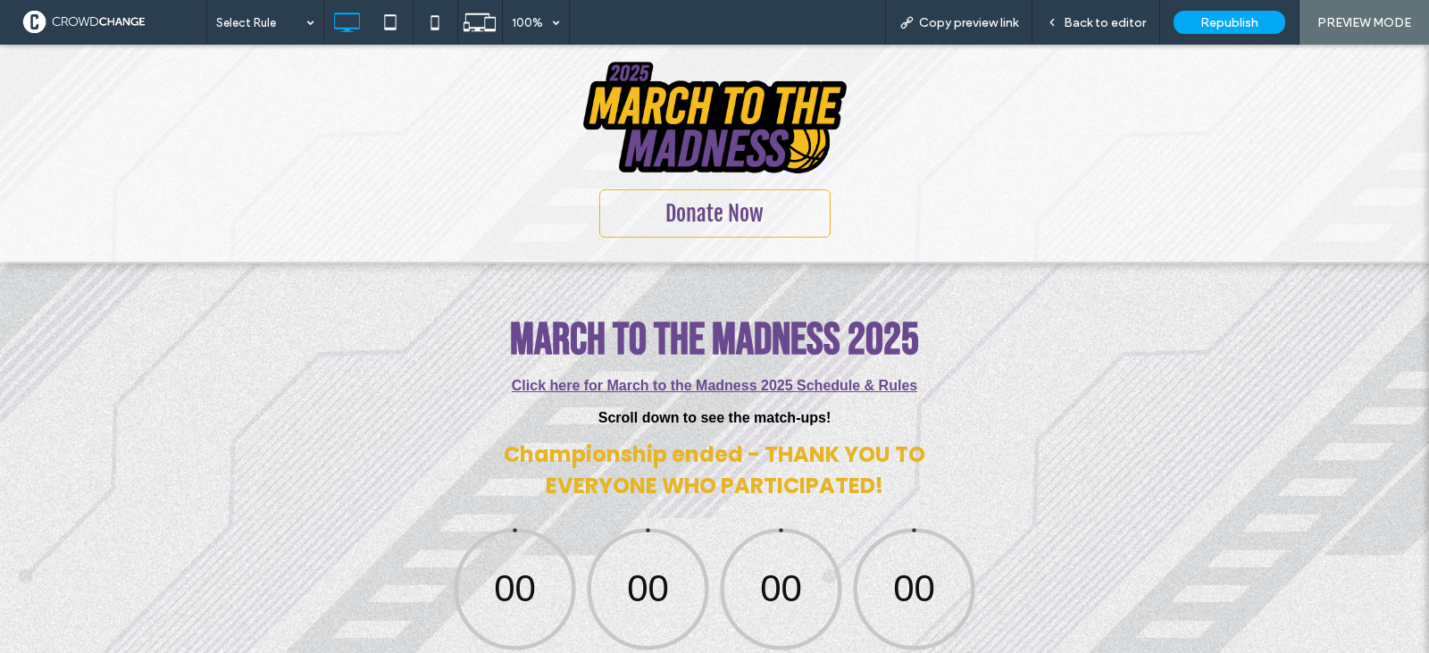
click at [703, 209] on span "Donate Now" at bounding box center [714, 213] width 111 height 45
drag, startPoint x: 739, startPoint y: 219, endPoint x: 752, endPoint y: 218, distance: 13.4
click at [739, 219] on span "Donate Now" at bounding box center [714, 213] width 111 height 45
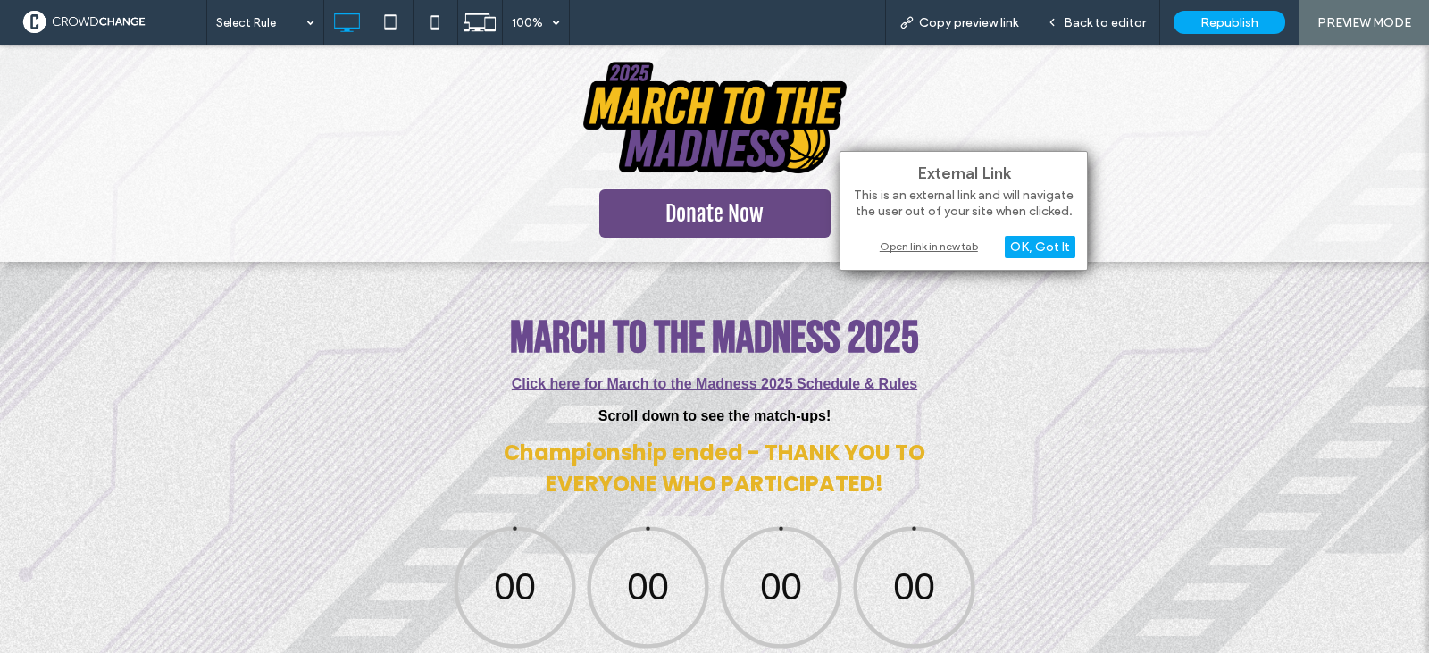
click at [898, 243] on div "Open link in new tab" at bounding box center [963, 246] width 223 height 19
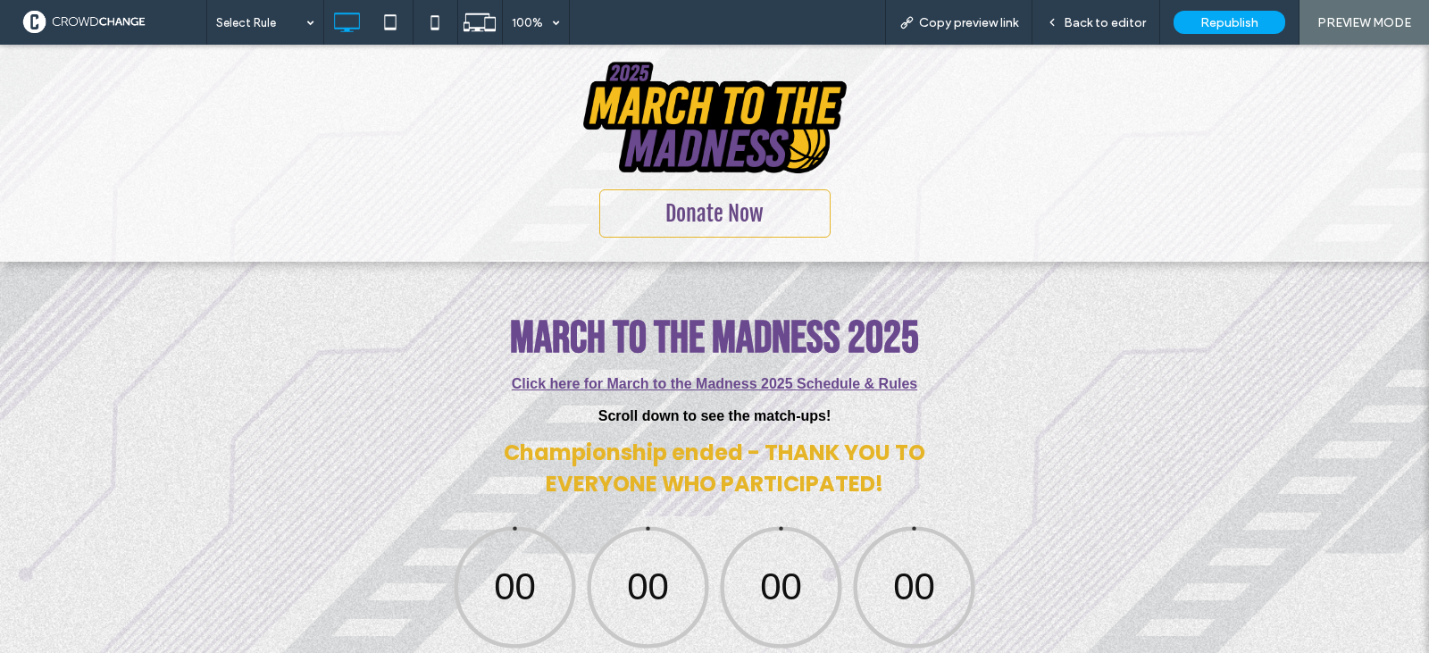
click at [701, 219] on span "Donate Now" at bounding box center [714, 213] width 111 height 45
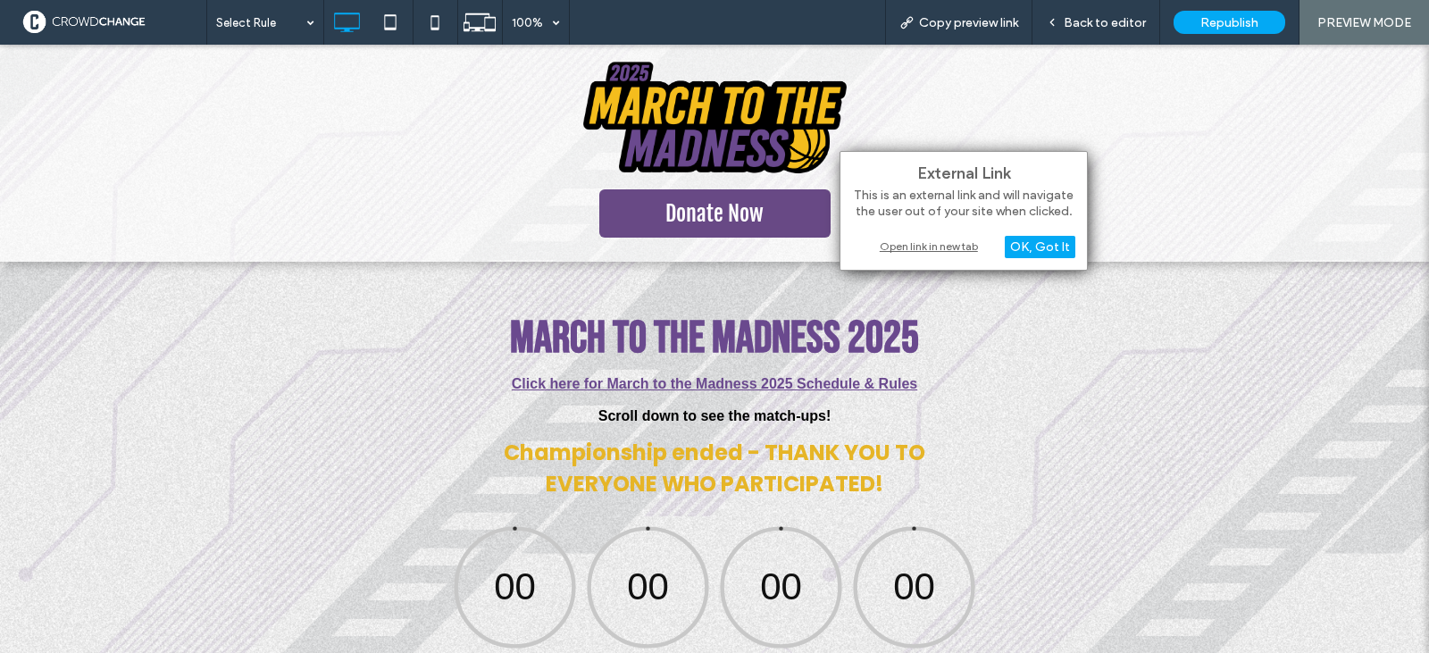
click at [911, 246] on div "Open link in new tab" at bounding box center [963, 246] width 223 height 19
